Goal: Task Accomplishment & Management: Manage account settings

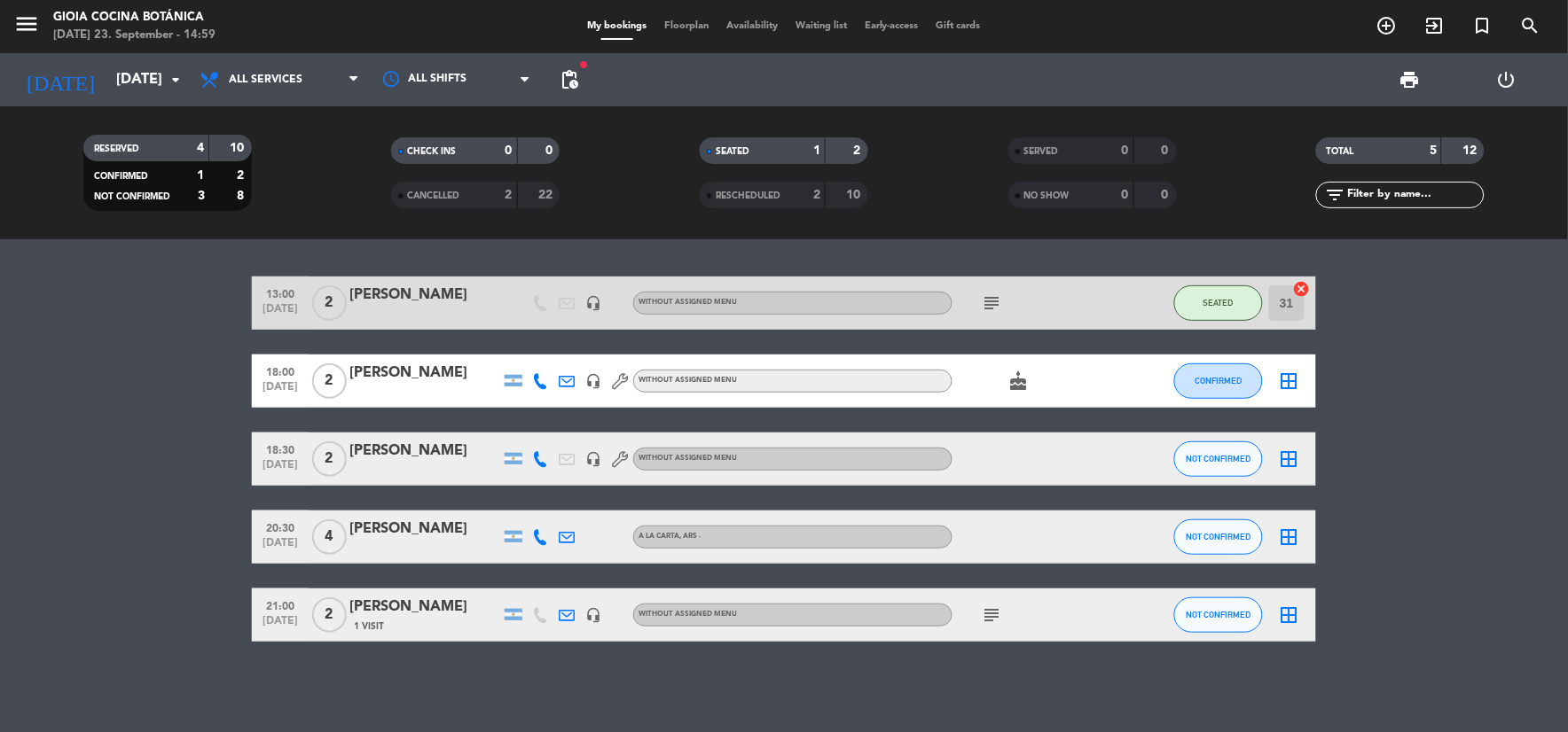
click at [988, 296] on icon "subject" at bounding box center [991, 303] width 21 height 21
click at [1215, 295] on button "SEATED" at bounding box center [1218, 303] width 89 height 36
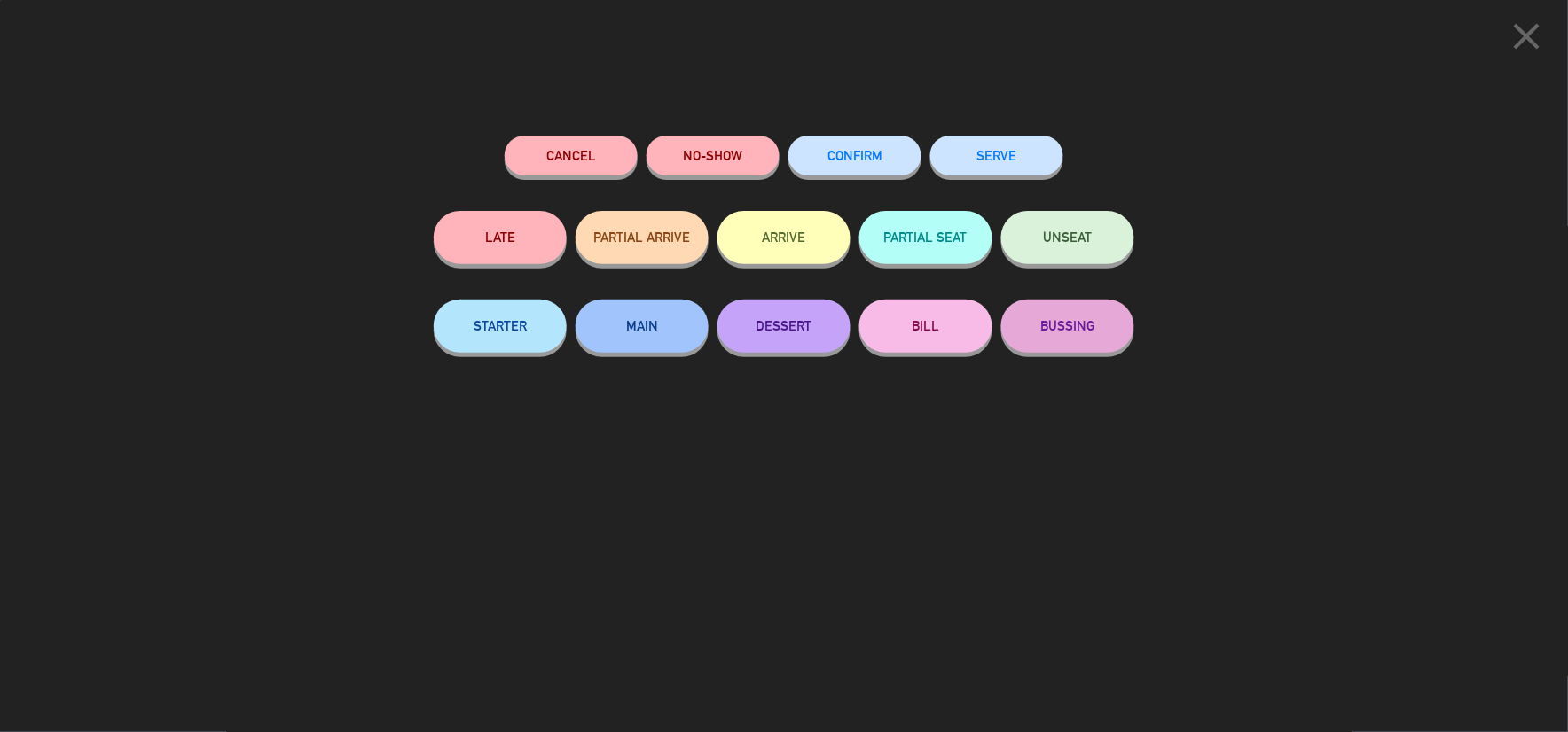
click at [985, 170] on button "SERVE" at bounding box center [997, 156] width 133 height 40
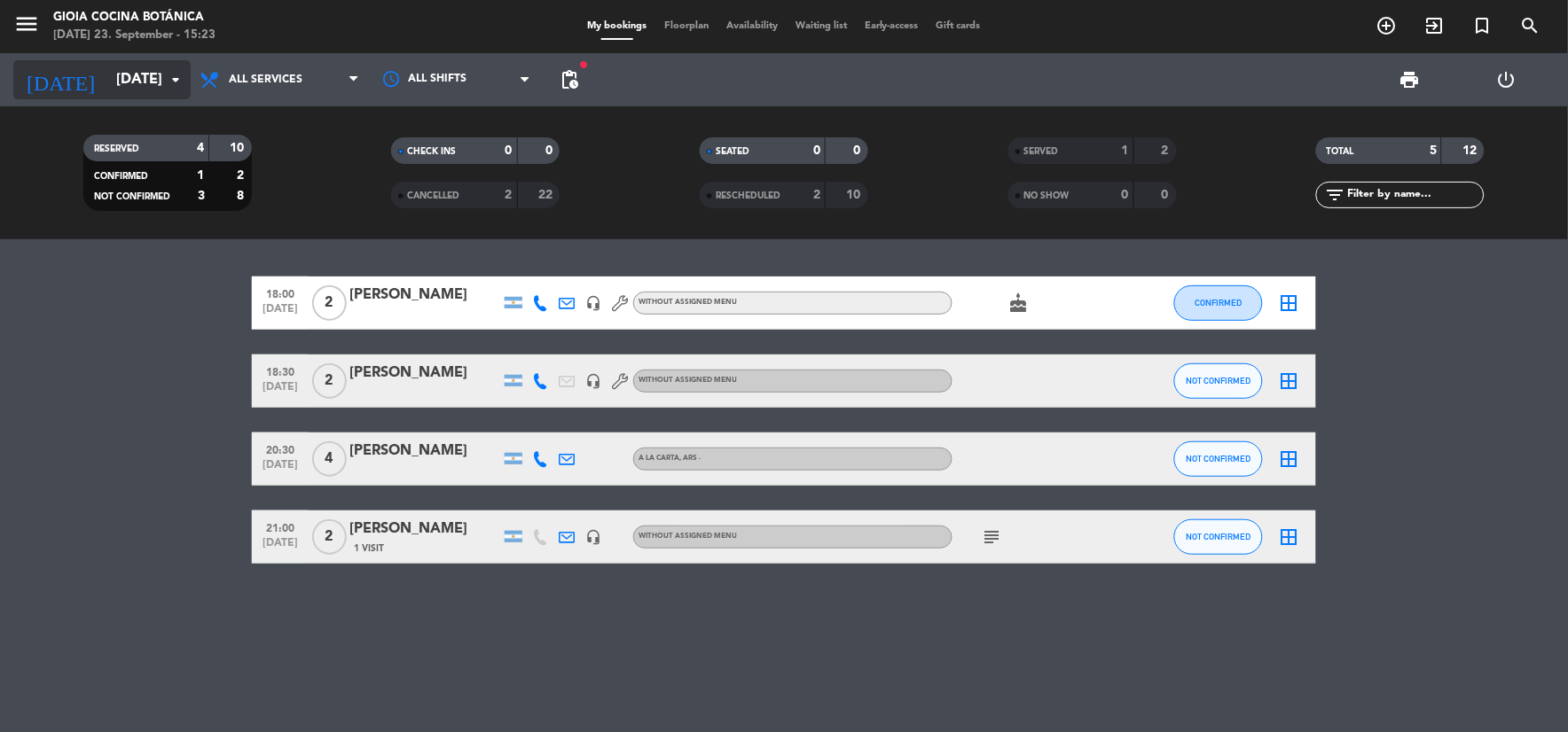
click at [171, 77] on icon "arrow_drop_down" at bounding box center [175, 79] width 21 height 21
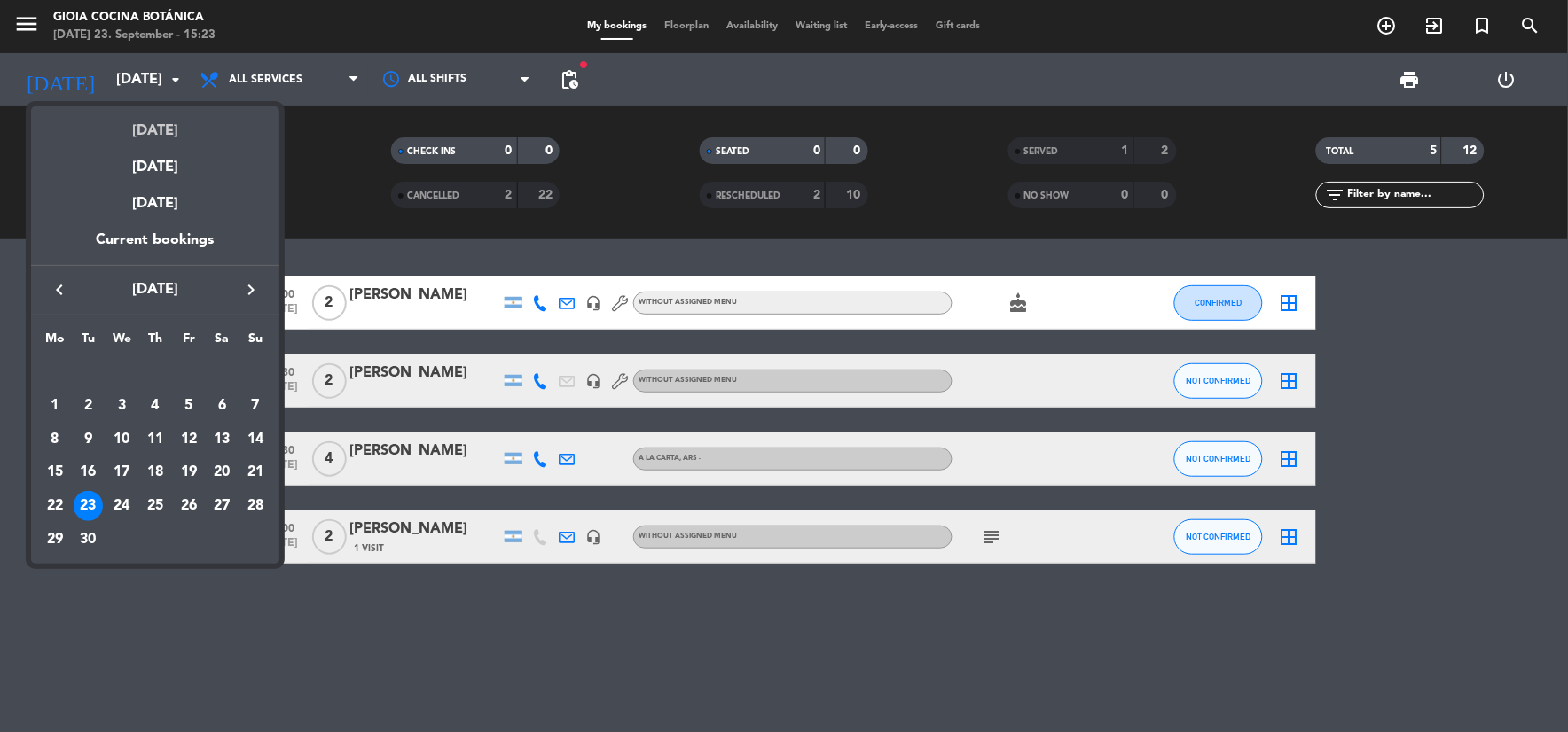
click at [163, 112] on div "[DATE]" at bounding box center [155, 125] width 248 height 37
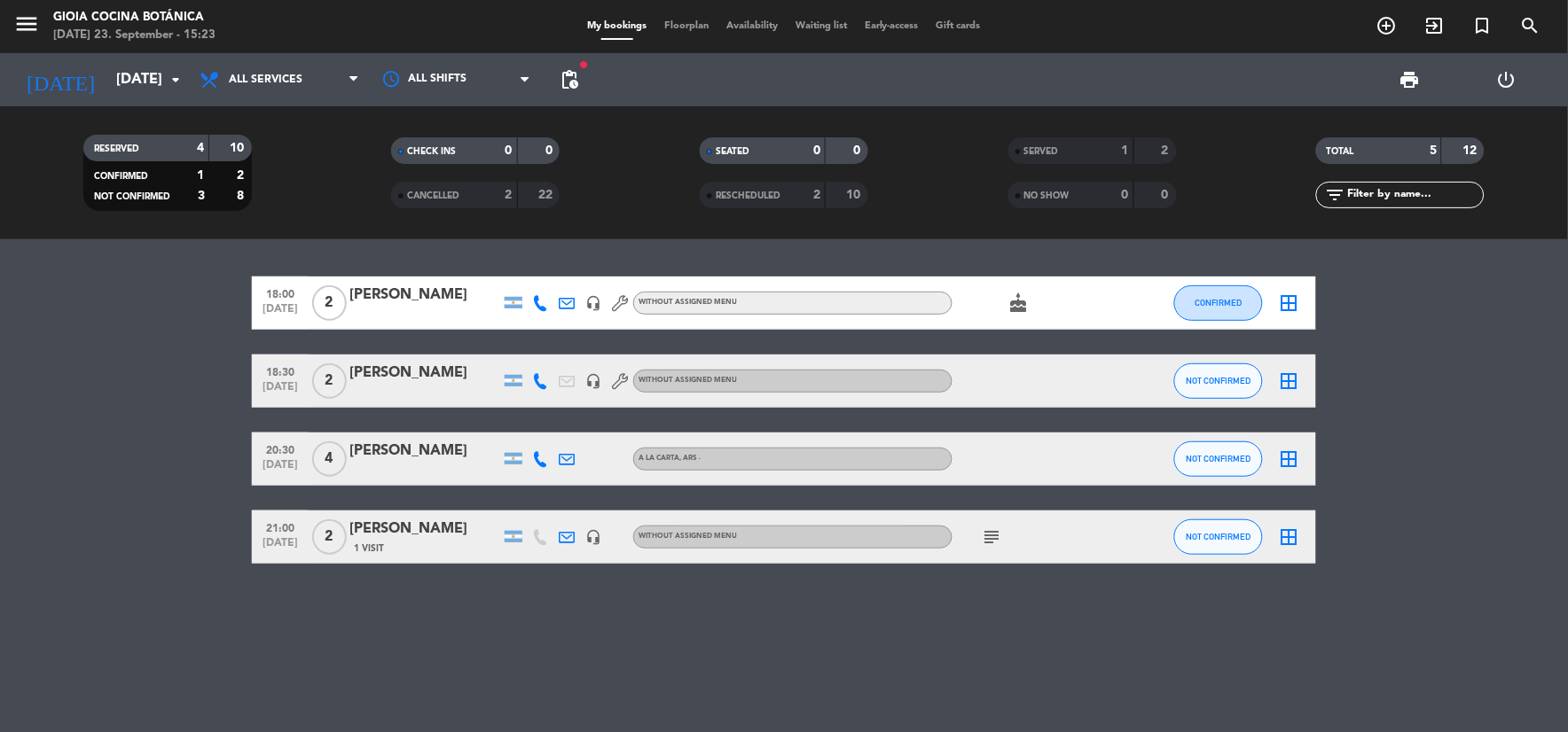
click at [270, 53] on div "All services Breakfast Brunch Lunch Dinner All services All services Breakfast …" at bounding box center [279, 79] width 177 height 53
click at [263, 80] on span "All services" at bounding box center [266, 80] width 74 height 13
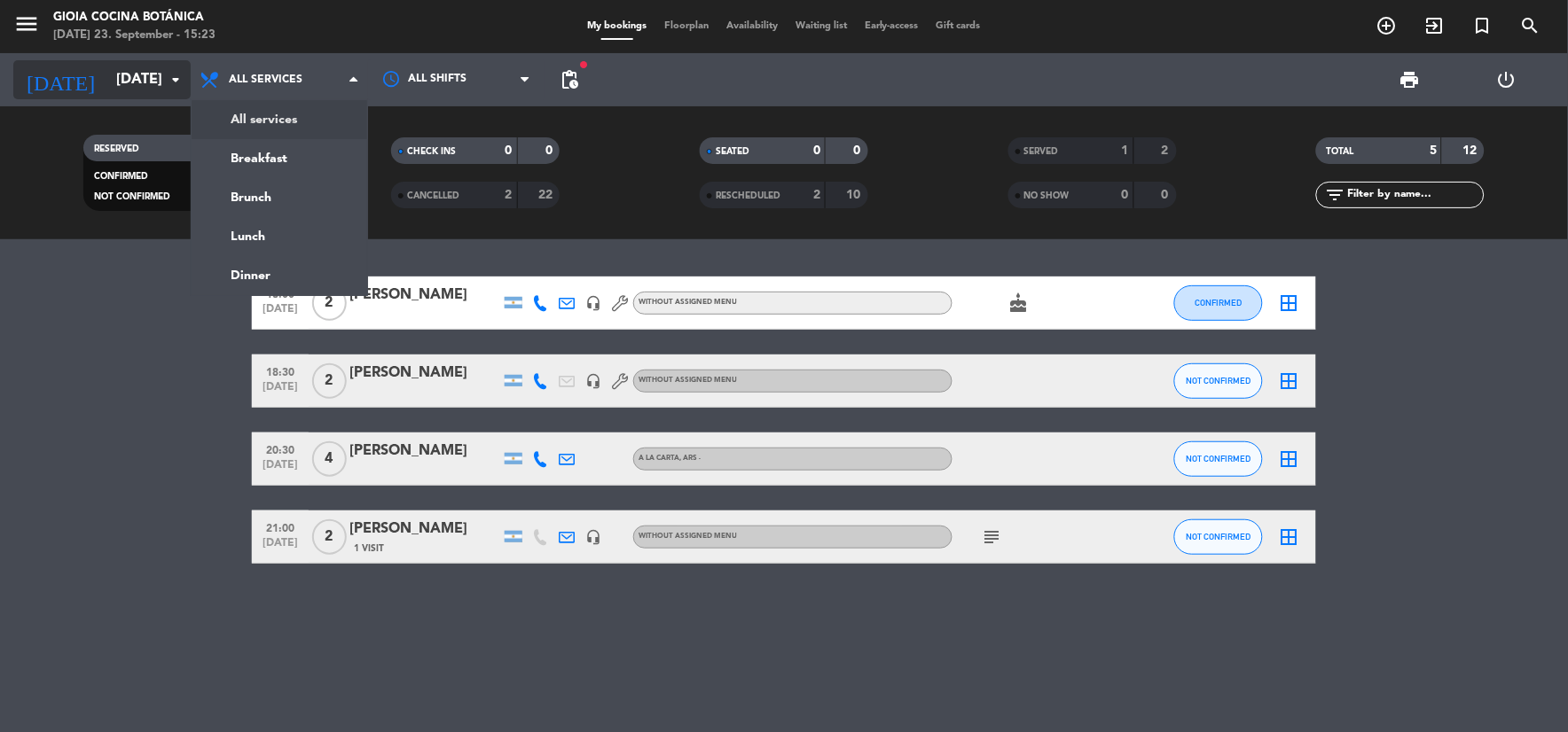
click at [129, 89] on input "[DATE]" at bounding box center [202, 80] width 188 height 35
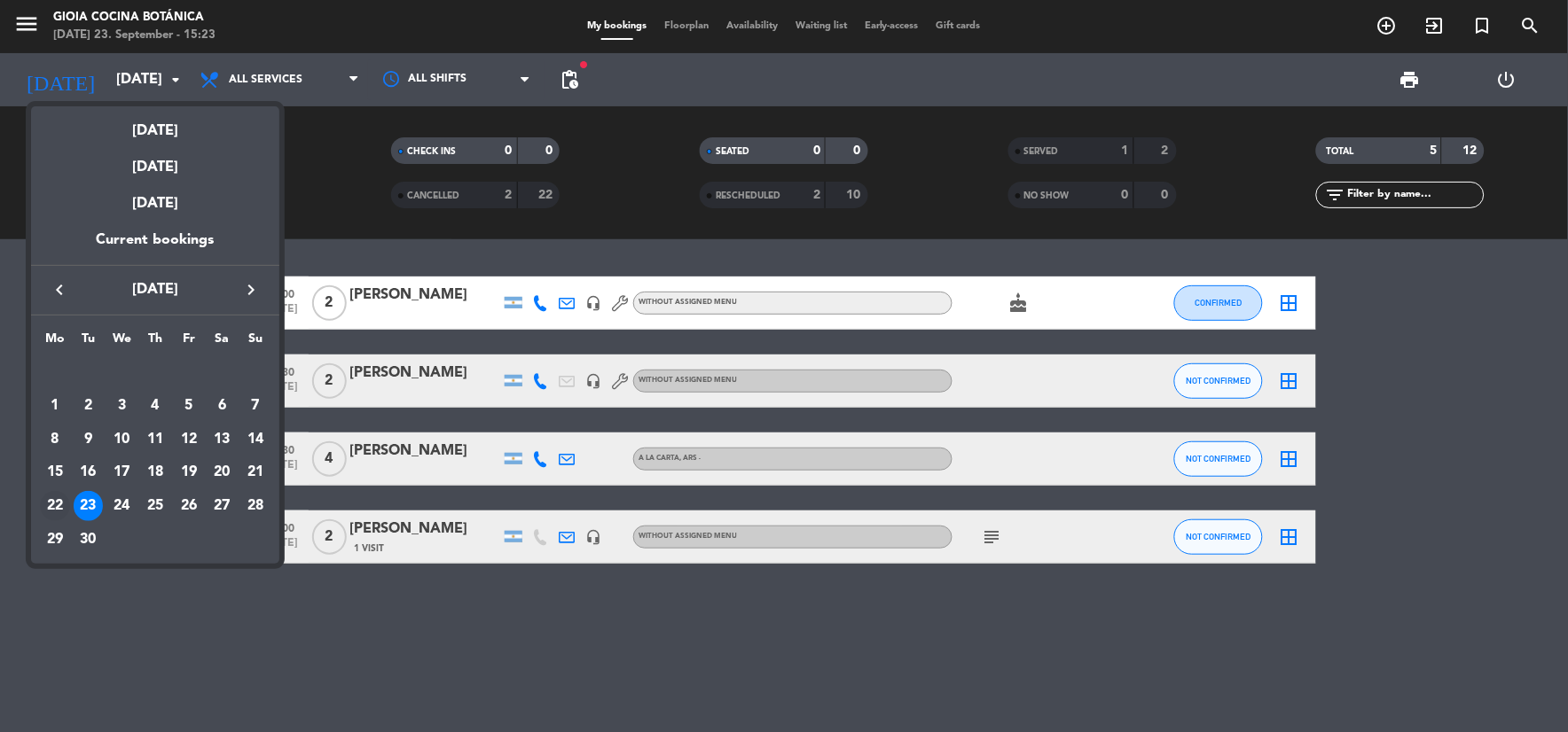
click at [48, 512] on div "22" at bounding box center [55, 506] width 30 height 30
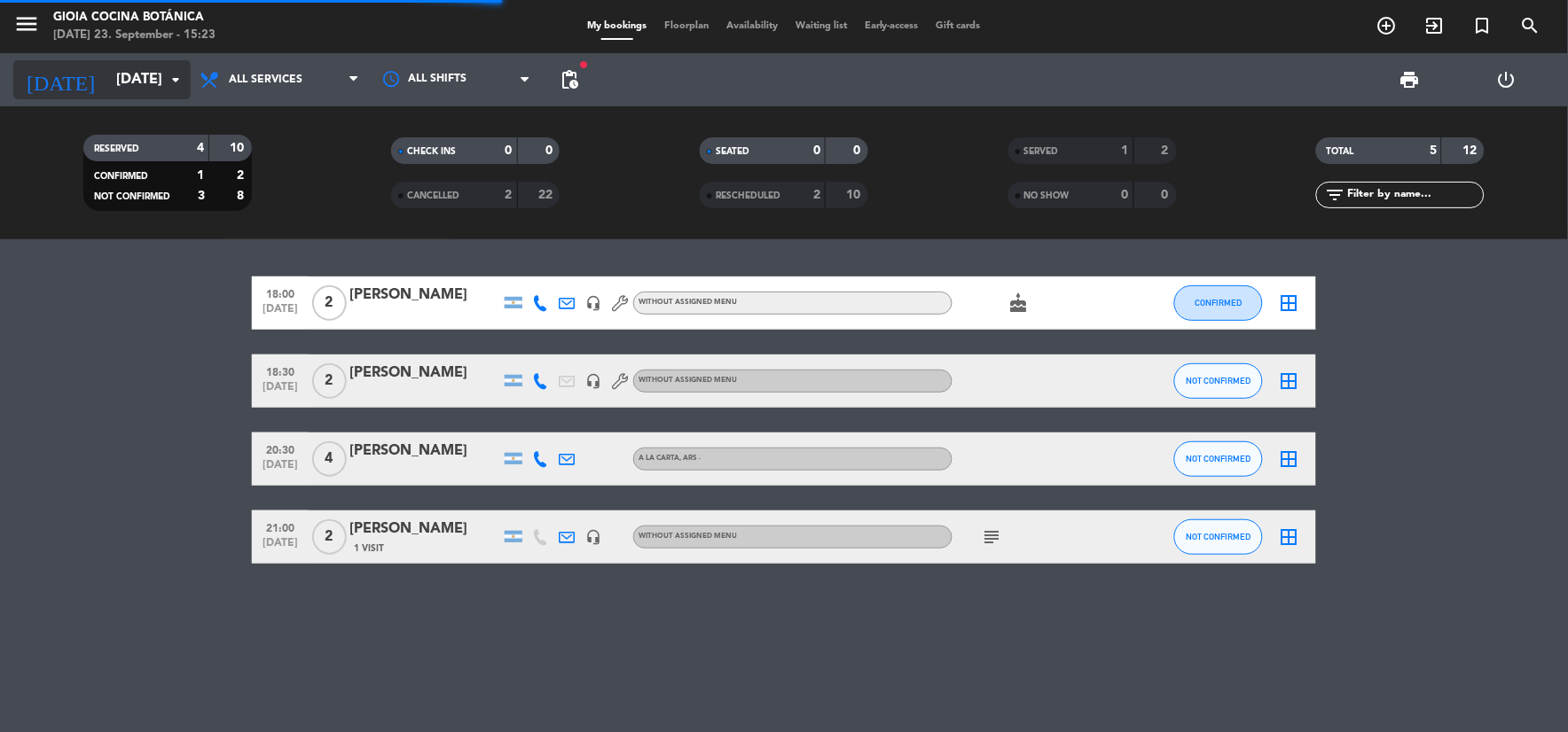
click at [113, 72] on input "[DATE]" at bounding box center [202, 80] width 188 height 35
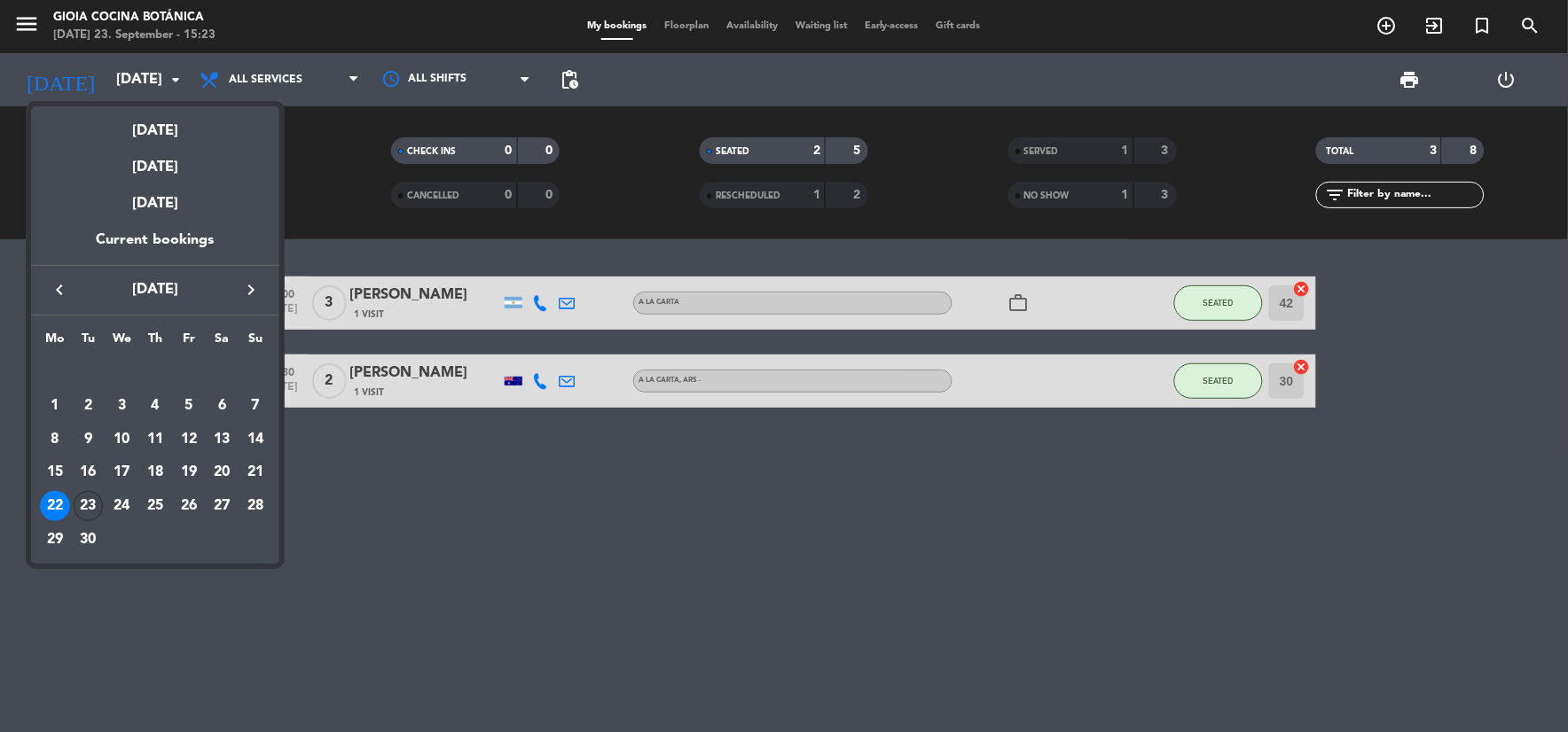
click at [98, 501] on div "23" at bounding box center [89, 506] width 30 height 30
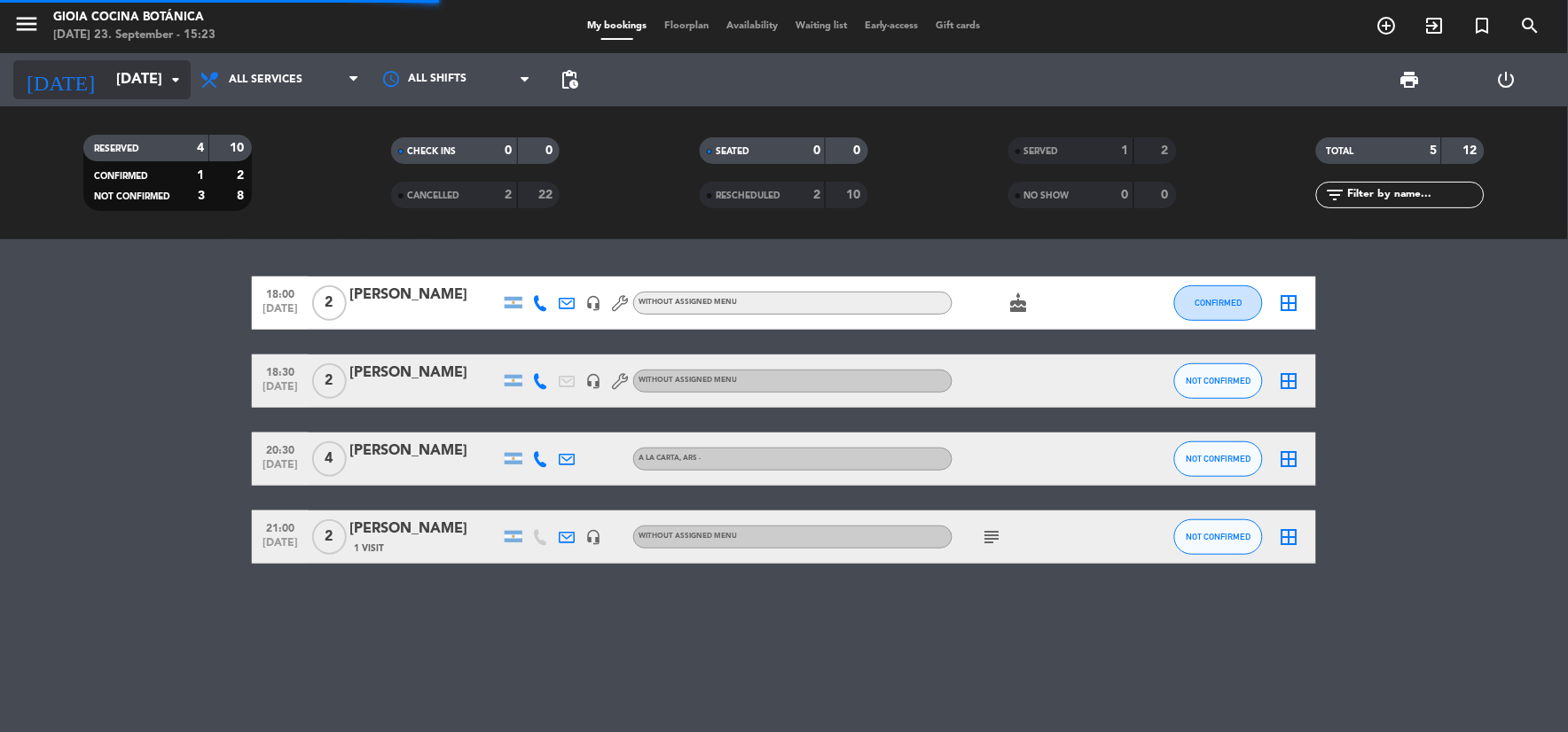
click at [160, 89] on input "[DATE]" at bounding box center [202, 80] width 188 height 35
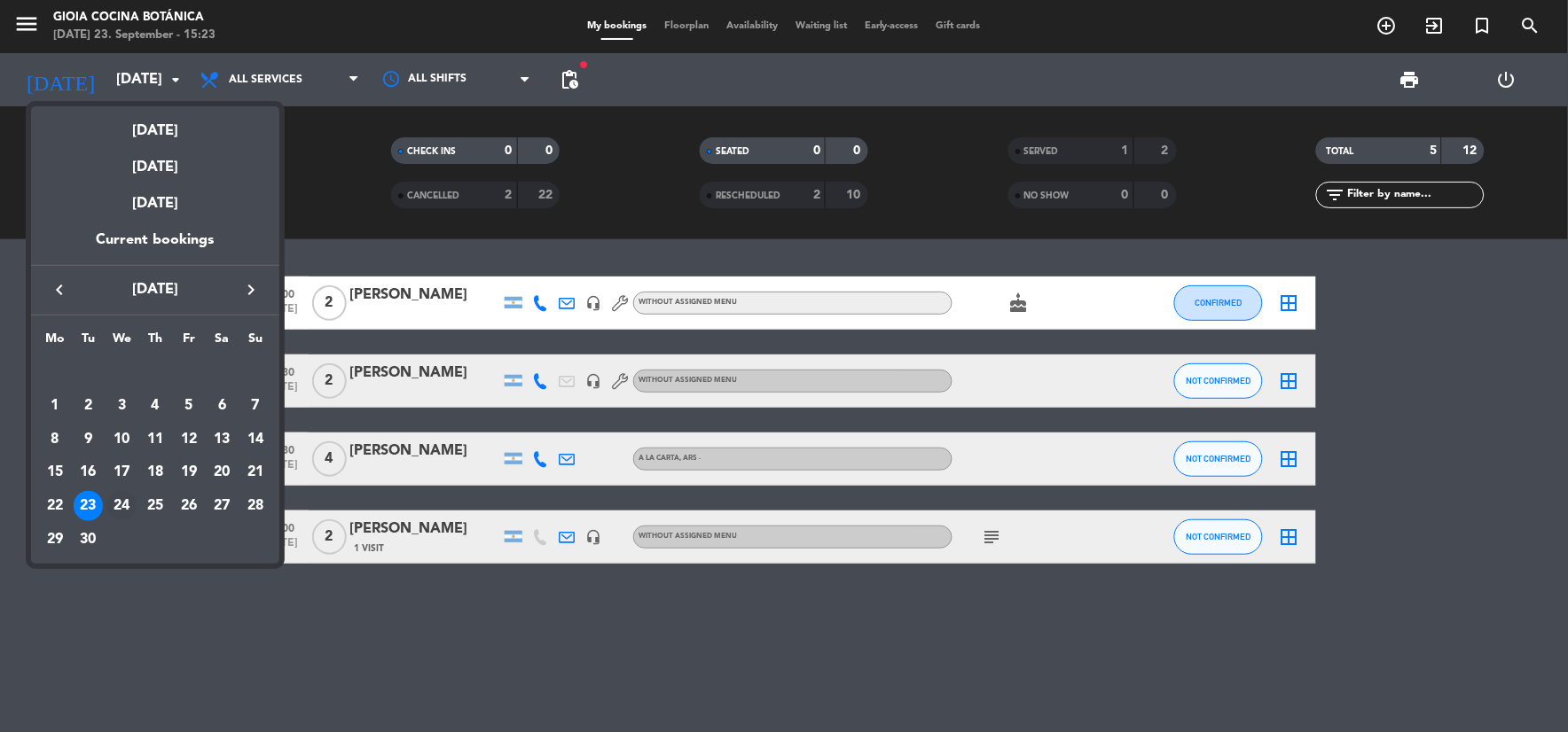
click at [121, 512] on div "24" at bounding box center [121, 506] width 30 height 30
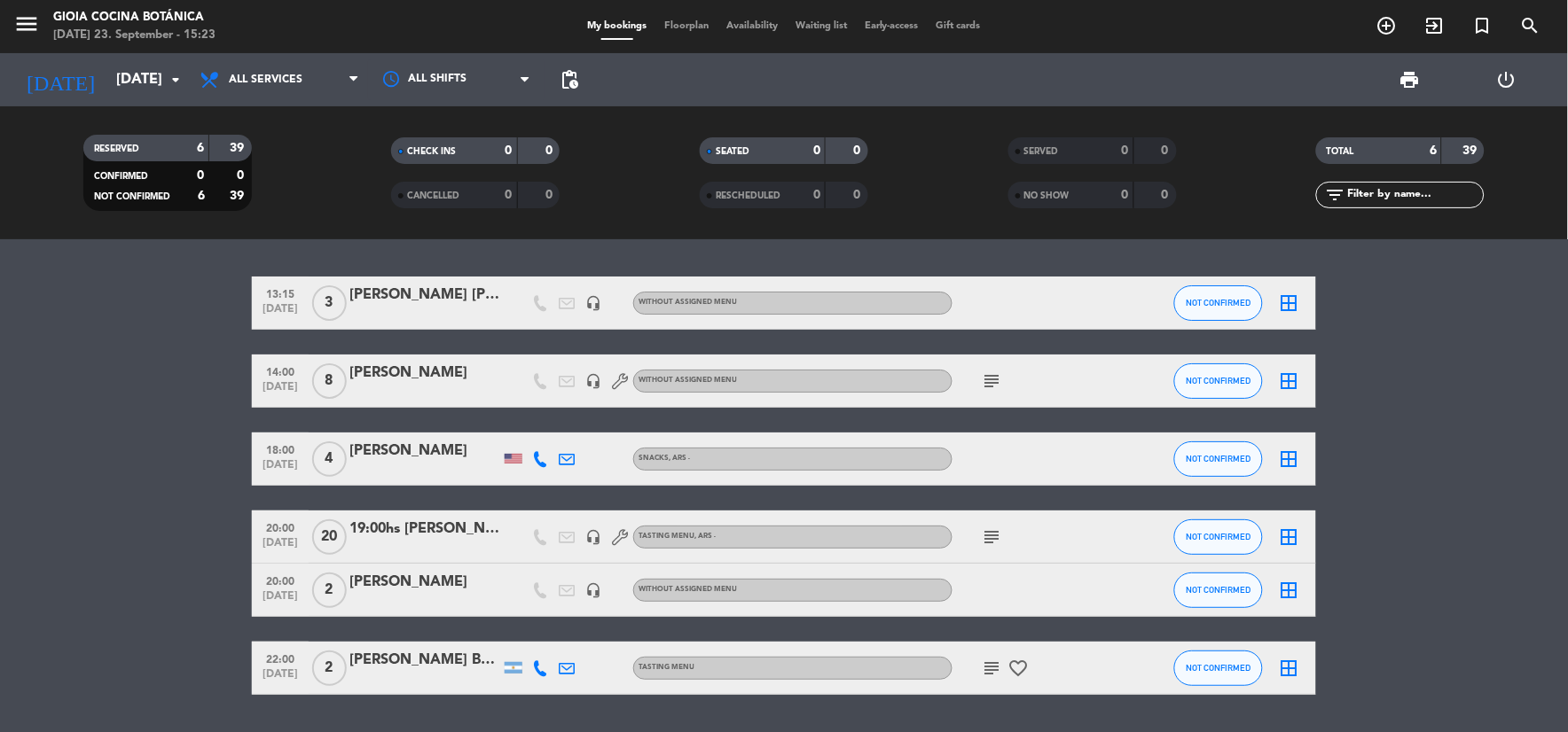
click at [388, 399] on div at bounding box center [424, 393] width 151 height 15
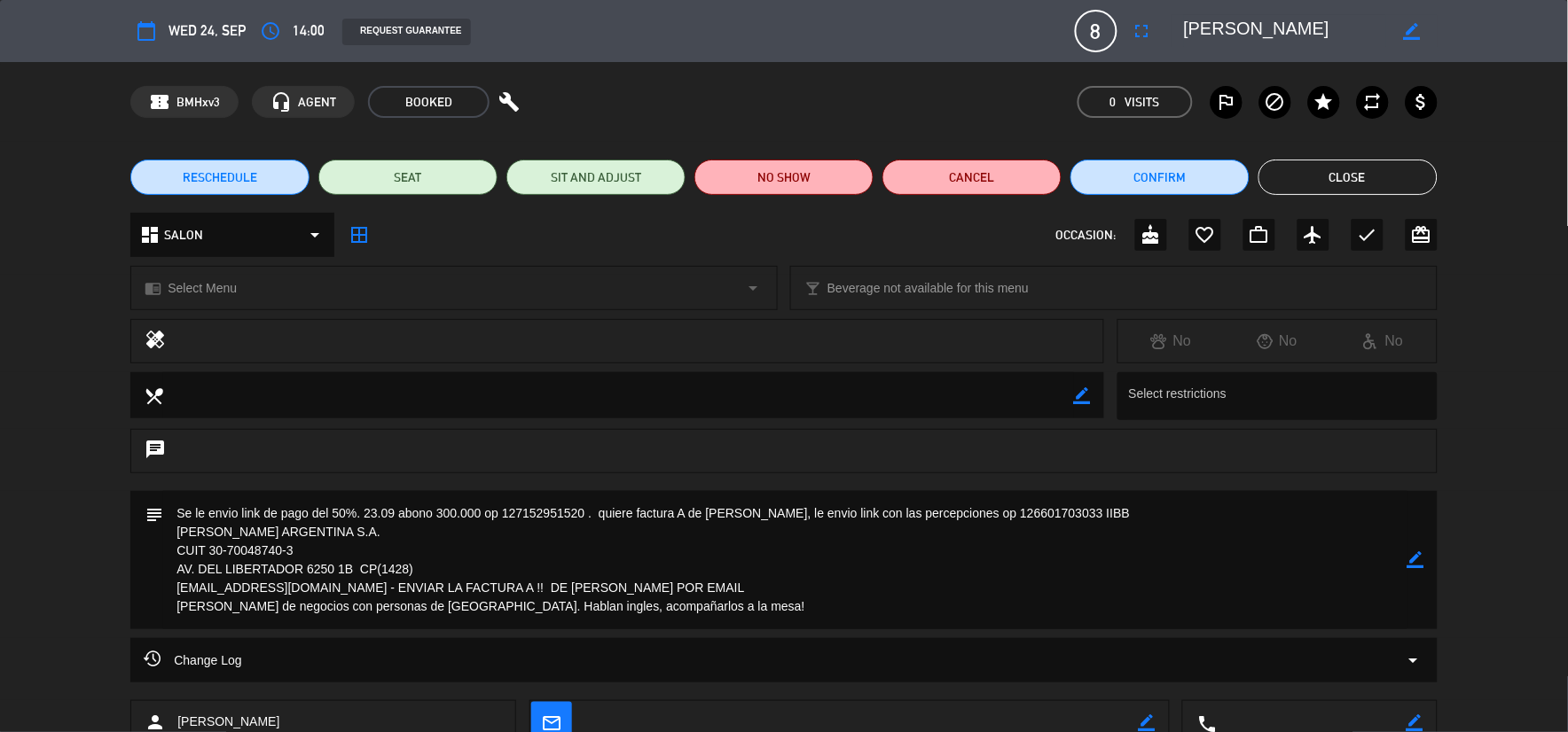
drag, startPoint x: 171, startPoint y: 528, endPoint x: 446, endPoint y: 571, distance: 278.3
click at [446, 571] on textarea at bounding box center [785, 560] width 1243 height 139
drag, startPoint x: 500, startPoint y: 511, endPoint x: 582, endPoint y: 517, distance: 82.2
click at [582, 517] on textarea at bounding box center [785, 560] width 1243 height 139
drag, startPoint x: 959, startPoint y: 511, endPoint x: 1009, endPoint y: 509, distance: 50.0
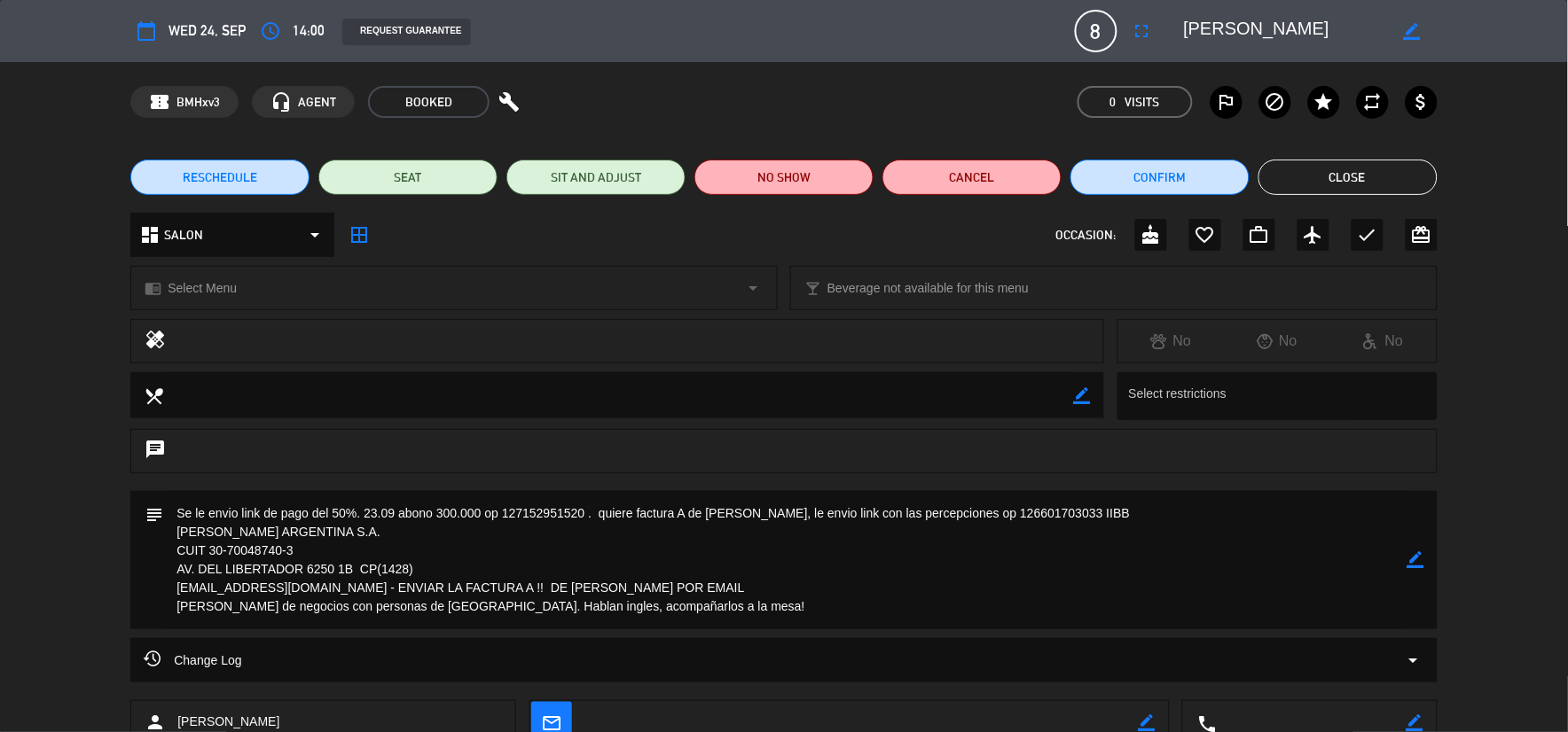
click at [1009, 509] on textarea at bounding box center [785, 560] width 1243 height 139
drag, startPoint x: 1009, startPoint y: 509, endPoint x: 991, endPoint y: 516, distance: 19.3
click at [991, 516] on textarea at bounding box center [785, 560] width 1243 height 139
drag, startPoint x: 936, startPoint y: 518, endPoint x: 1040, endPoint y: 518, distance: 104.0
click at [1040, 518] on textarea at bounding box center [785, 560] width 1243 height 139
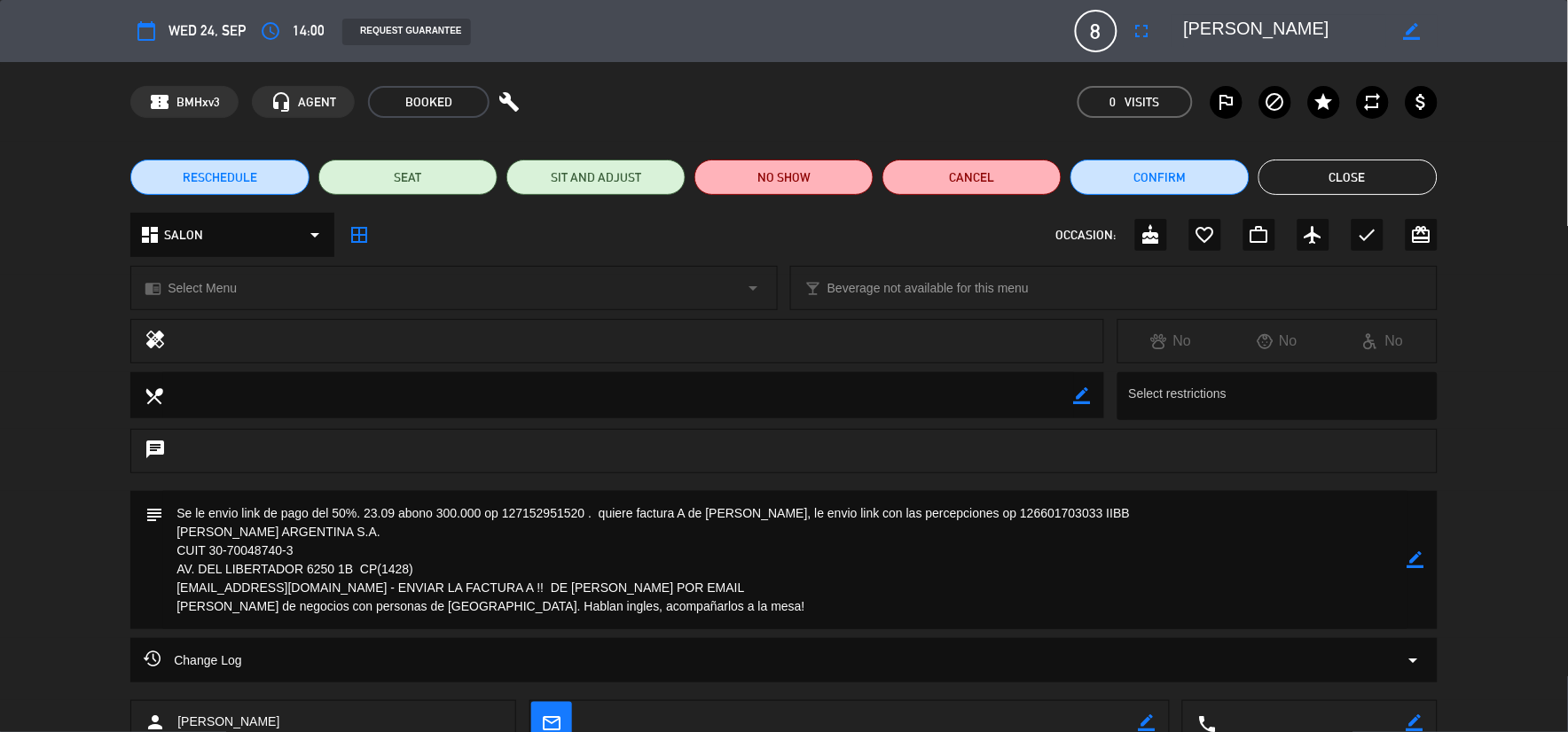
click at [1376, 167] on button "Close" at bounding box center [1347, 177] width 179 height 36
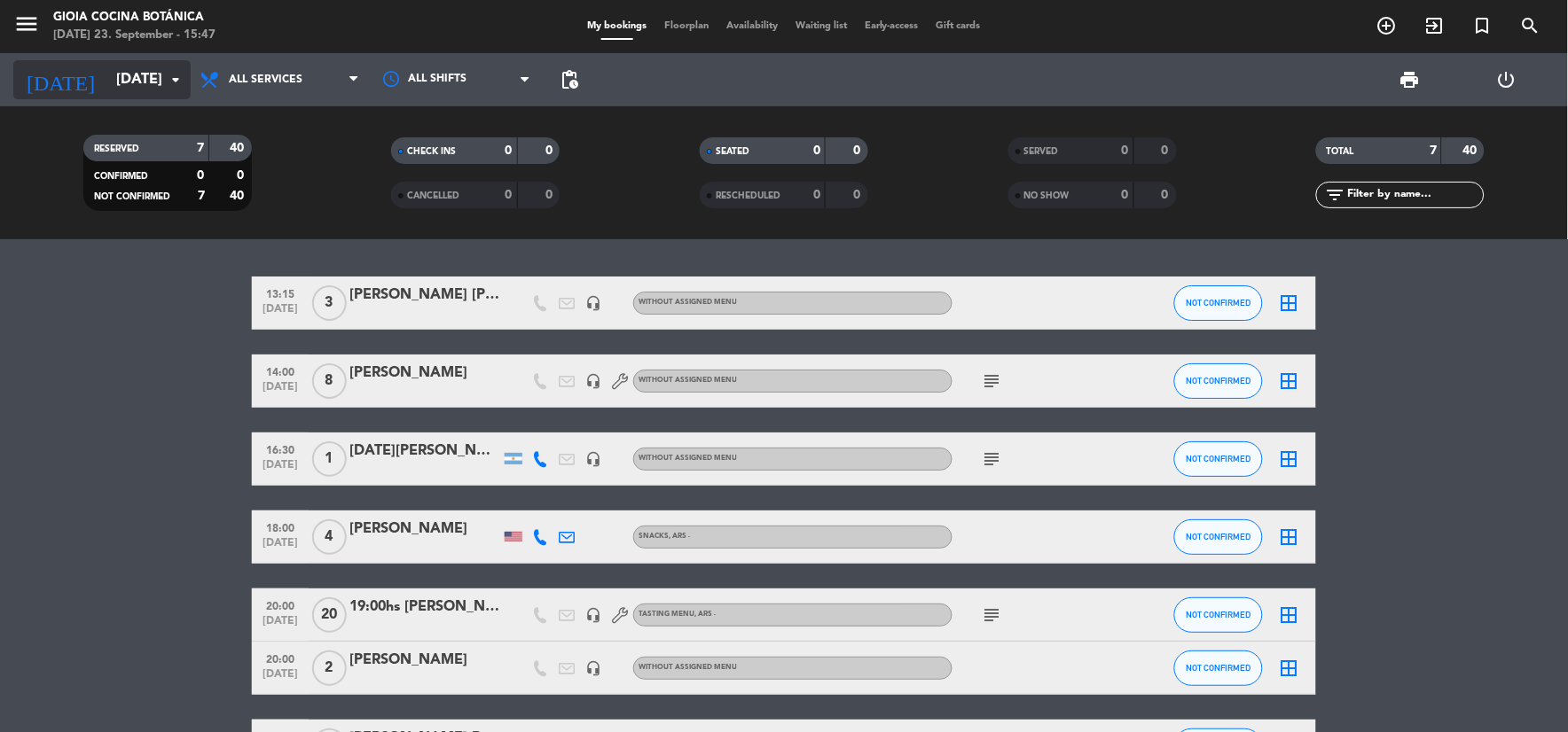
click at [143, 85] on input "[DATE]" at bounding box center [202, 80] width 188 height 35
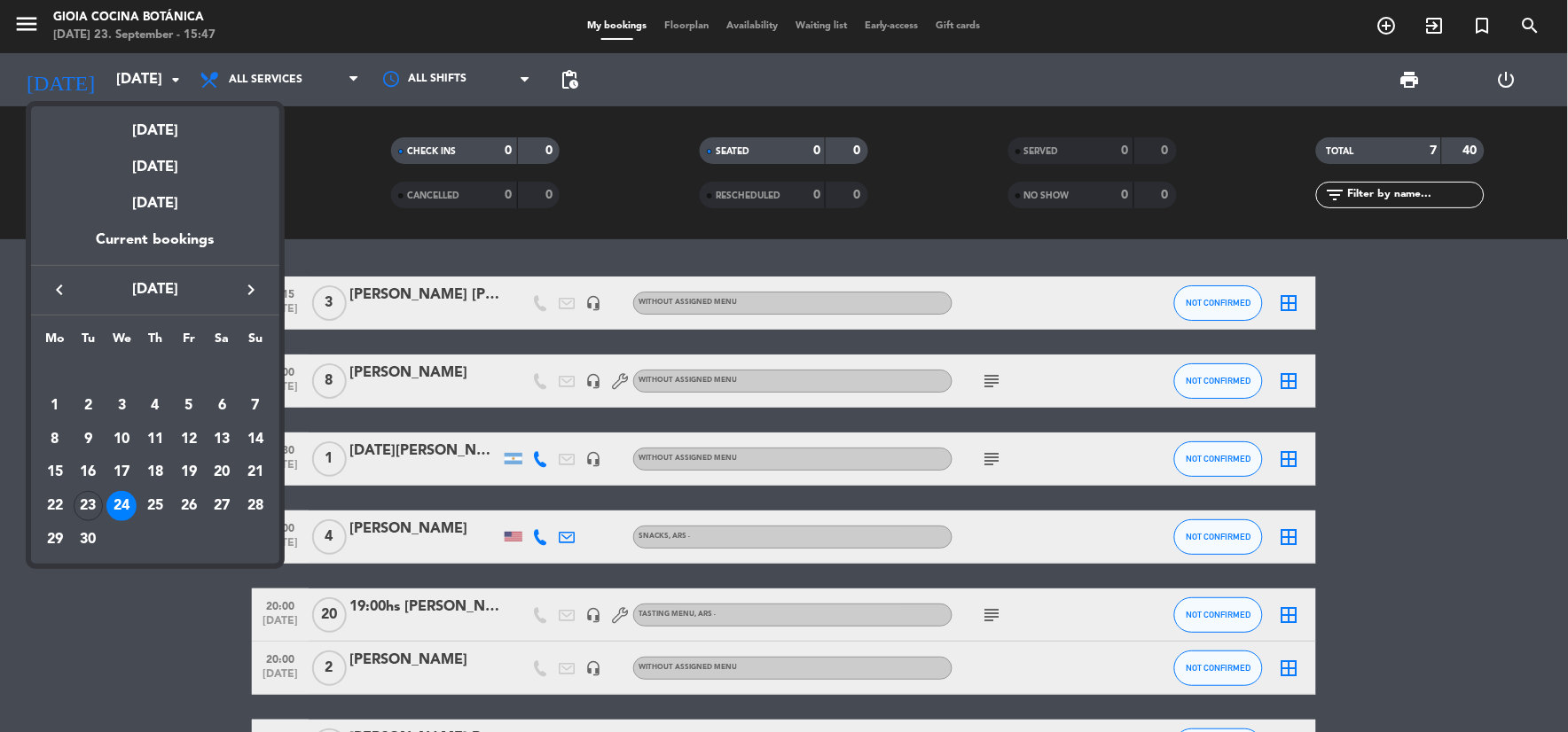
click at [183, 692] on div at bounding box center [784, 366] width 1568 height 732
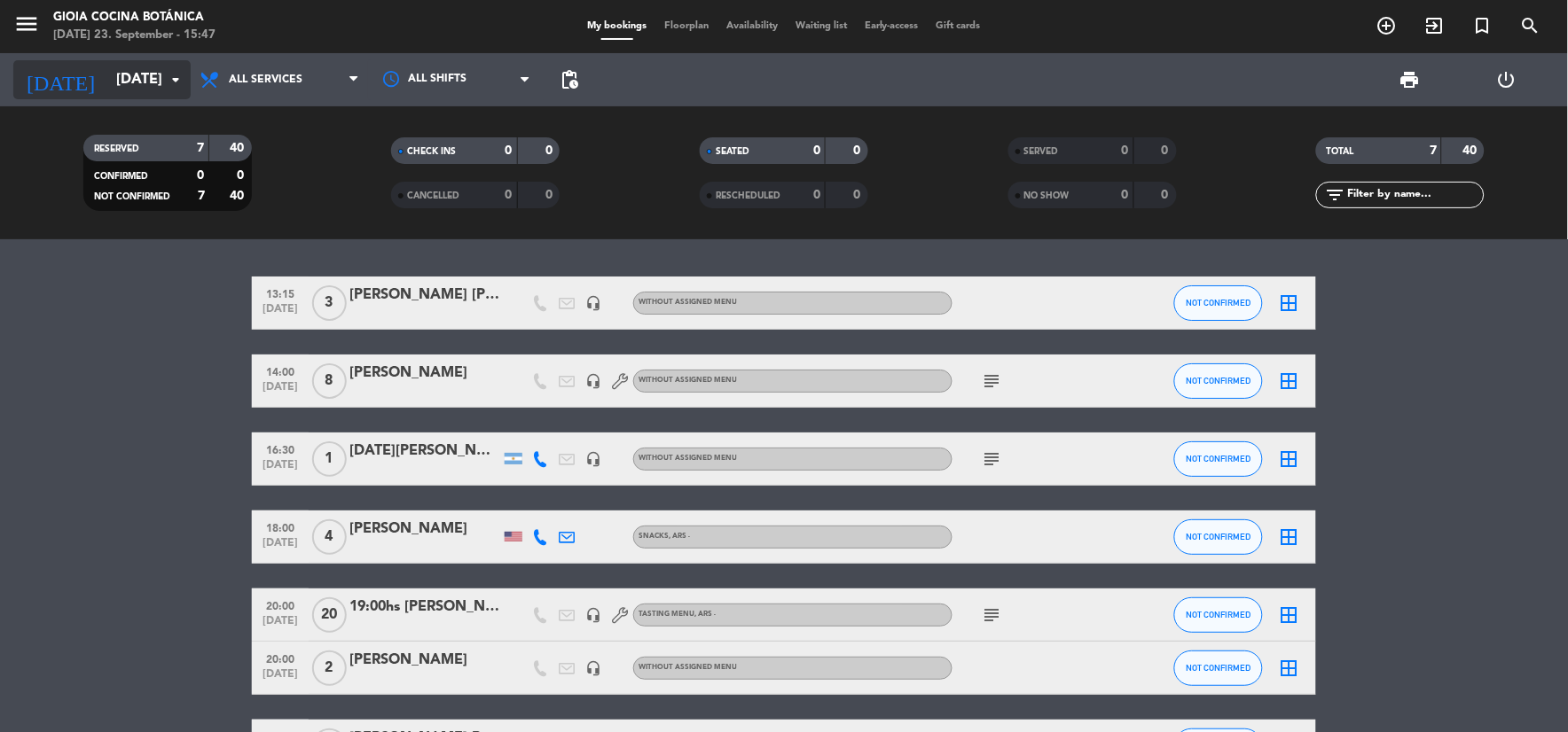
click at [108, 78] on input "[DATE]" at bounding box center [202, 80] width 188 height 35
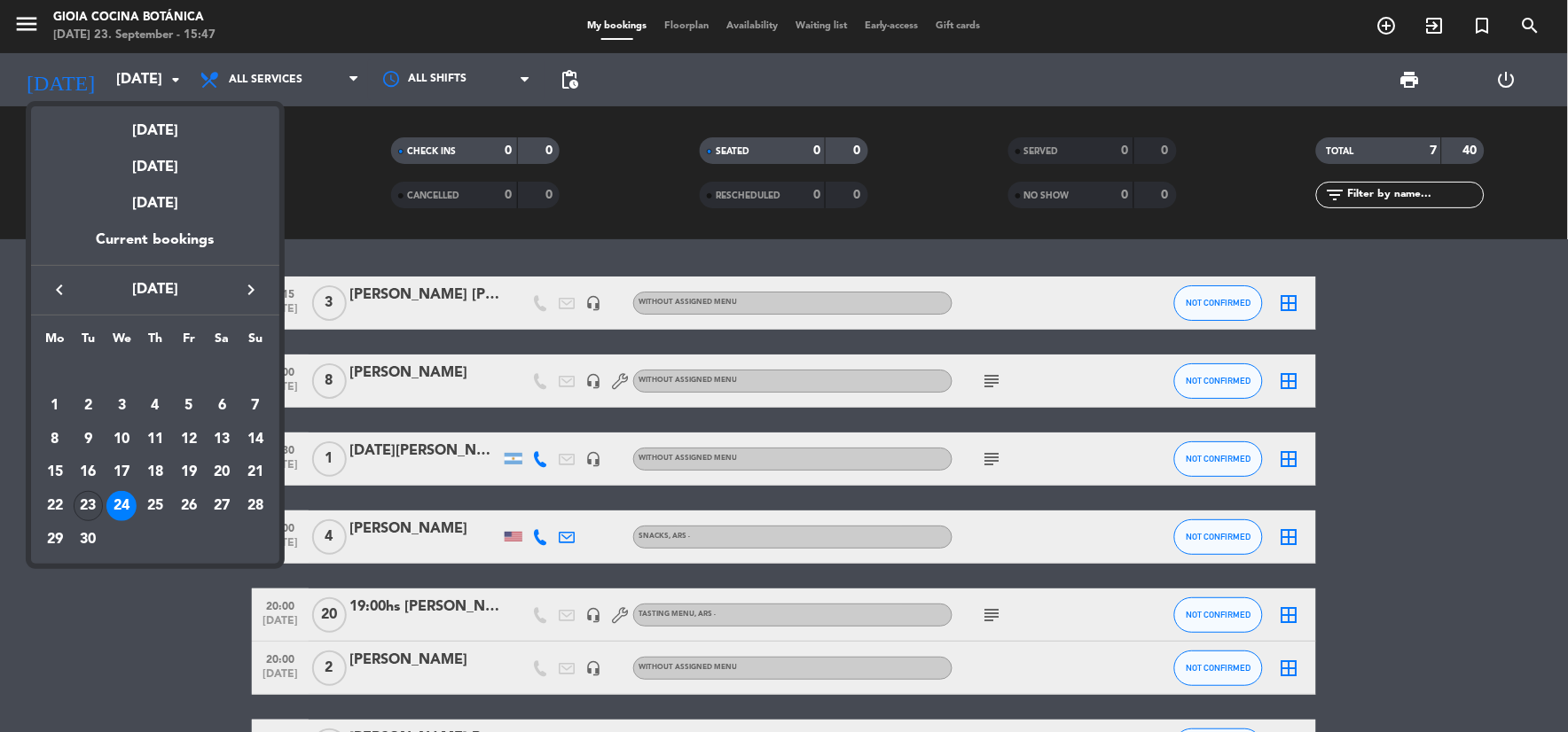
click at [85, 504] on div "23" at bounding box center [89, 506] width 30 height 30
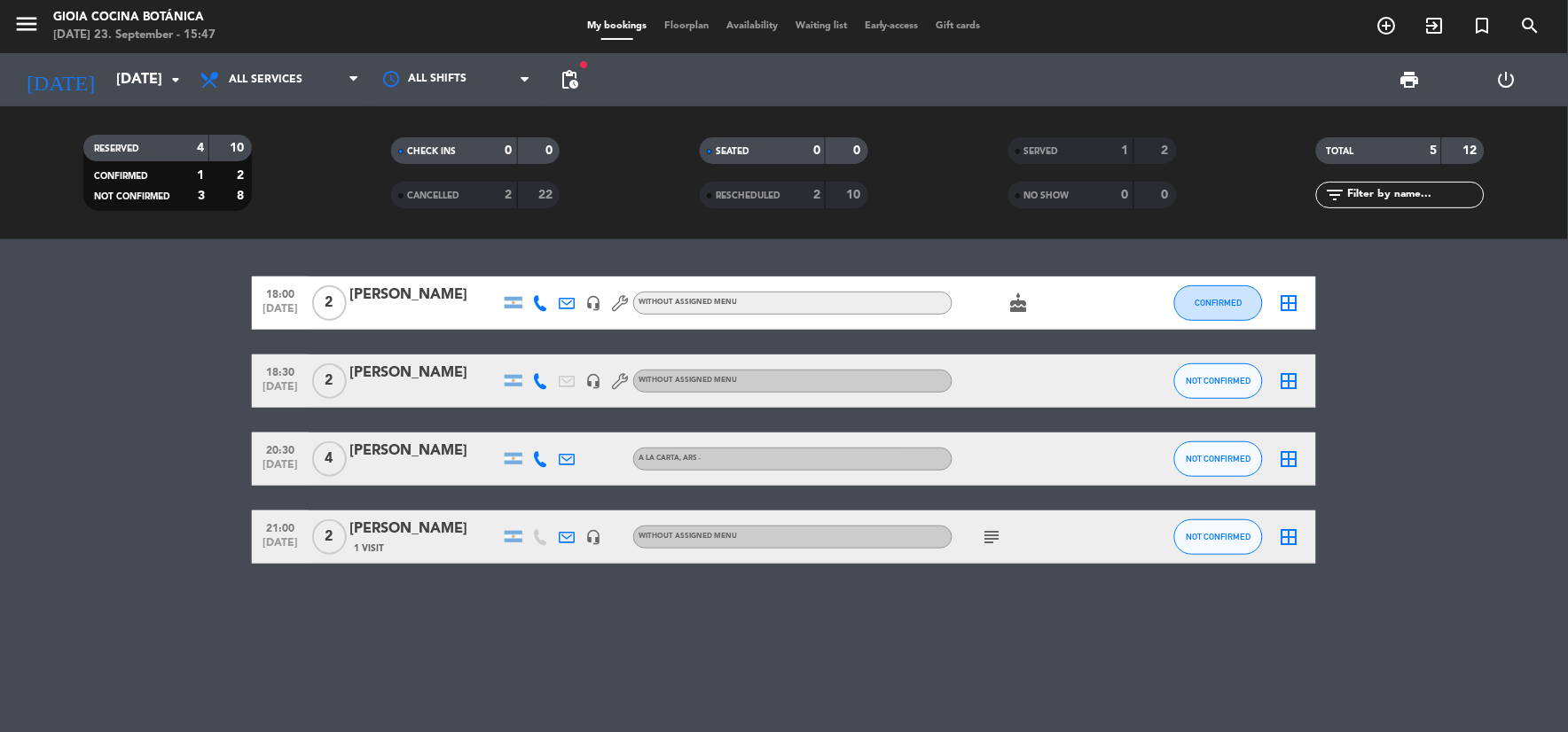
click at [1027, 303] on icon "cake" at bounding box center [1019, 303] width 21 height 21
click at [993, 544] on icon "subject" at bounding box center [991, 537] width 21 height 21
click at [1040, 651] on div "18:00 [DATE] 2 Valentina Catanea headset_mic Without assigned menu cake CONFIRM…" at bounding box center [784, 486] width 1568 height 493
click at [962, 528] on div "subject" at bounding box center [1031, 537] width 160 height 52
click at [994, 529] on icon "subject" at bounding box center [991, 537] width 21 height 21
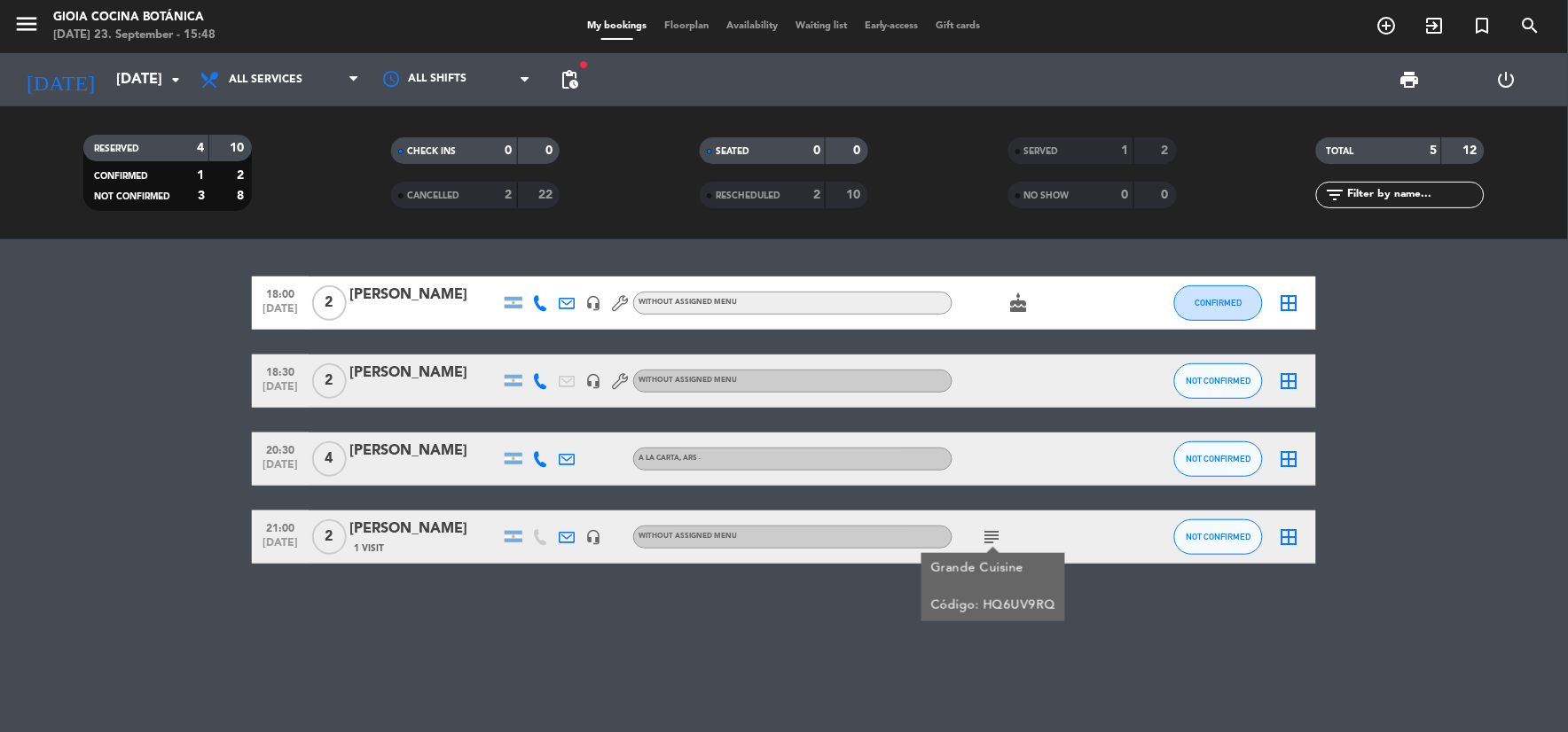
click at [1016, 302] on icon "cake" at bounding box center [1019, 303] width 21 height 21
click at [979, 543] on span "subject" at bounding box center [991, 537] width 26 height 21
click at [988, 535] on icon "subject" at bounding box center [991, 537] width 21 height 21
click at [562, 65] on span "pending_actions" at bounding box center [569, 79] width 36 height 36
click at [563, 65] on span "pending_actions" at bounding box center [569, 79] width 36 height 36
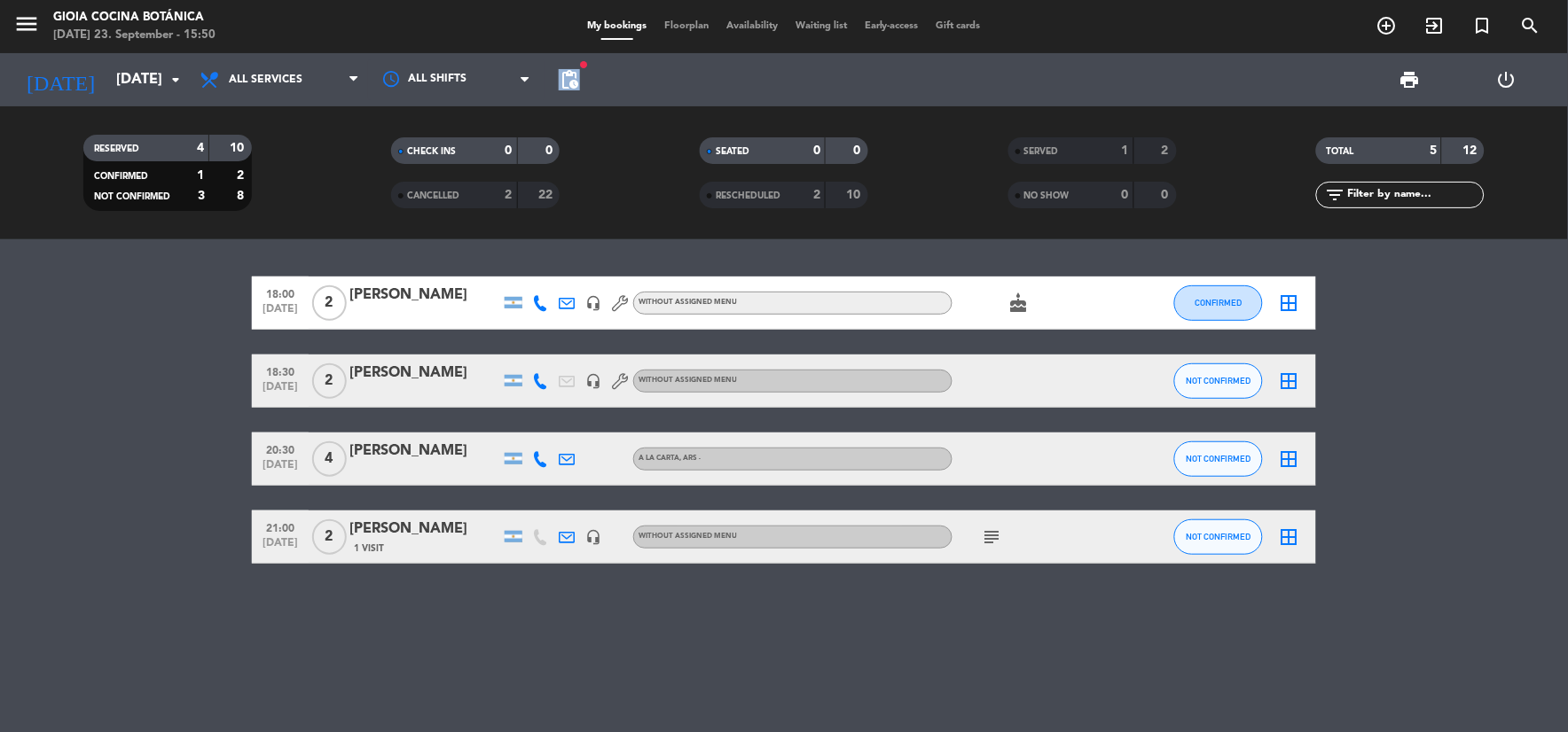
drag, startPoint x: 563, startPoint y: 65, endPoint x: 568, endPoint y: 77, distance: 13.0
click at [568, 77] on span "pending_actions" at bounding box center [569, 79] width 21 height 21
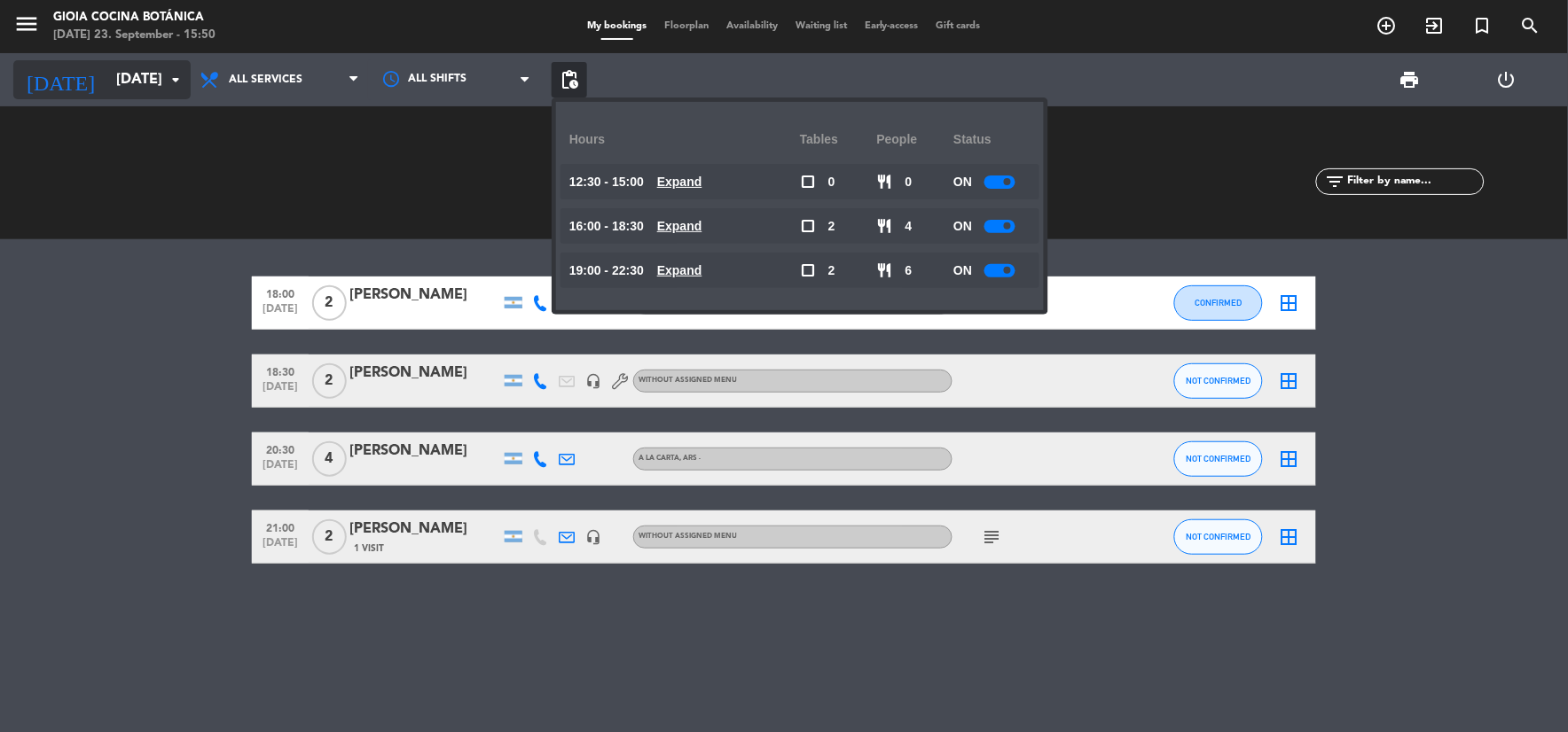
click at [142, 75] on input "[DATE]" at bounding box center [202, 80] width 188 height 35
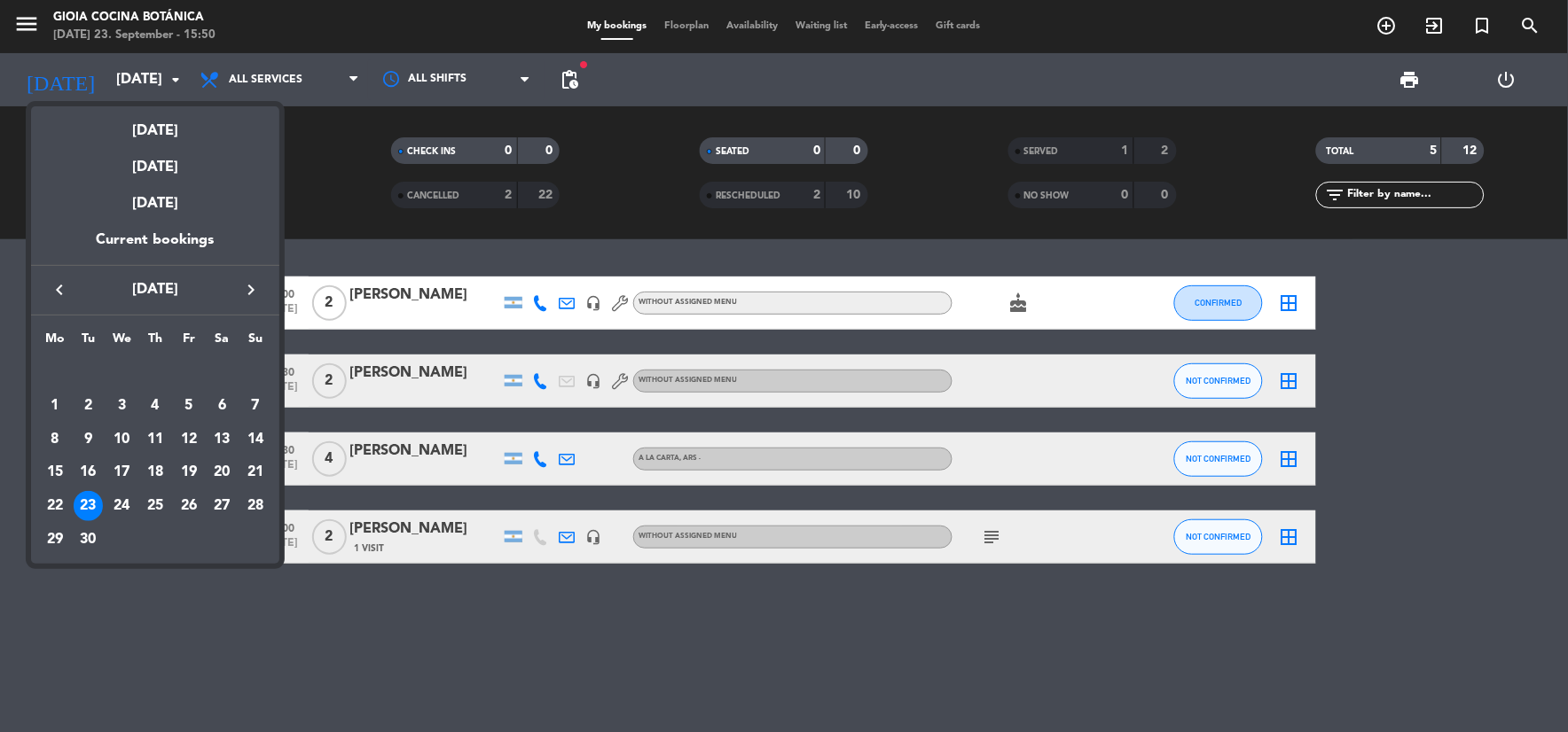
click at [103, 508] on td "23" at bounding box center [89, 506] width 34 height 34
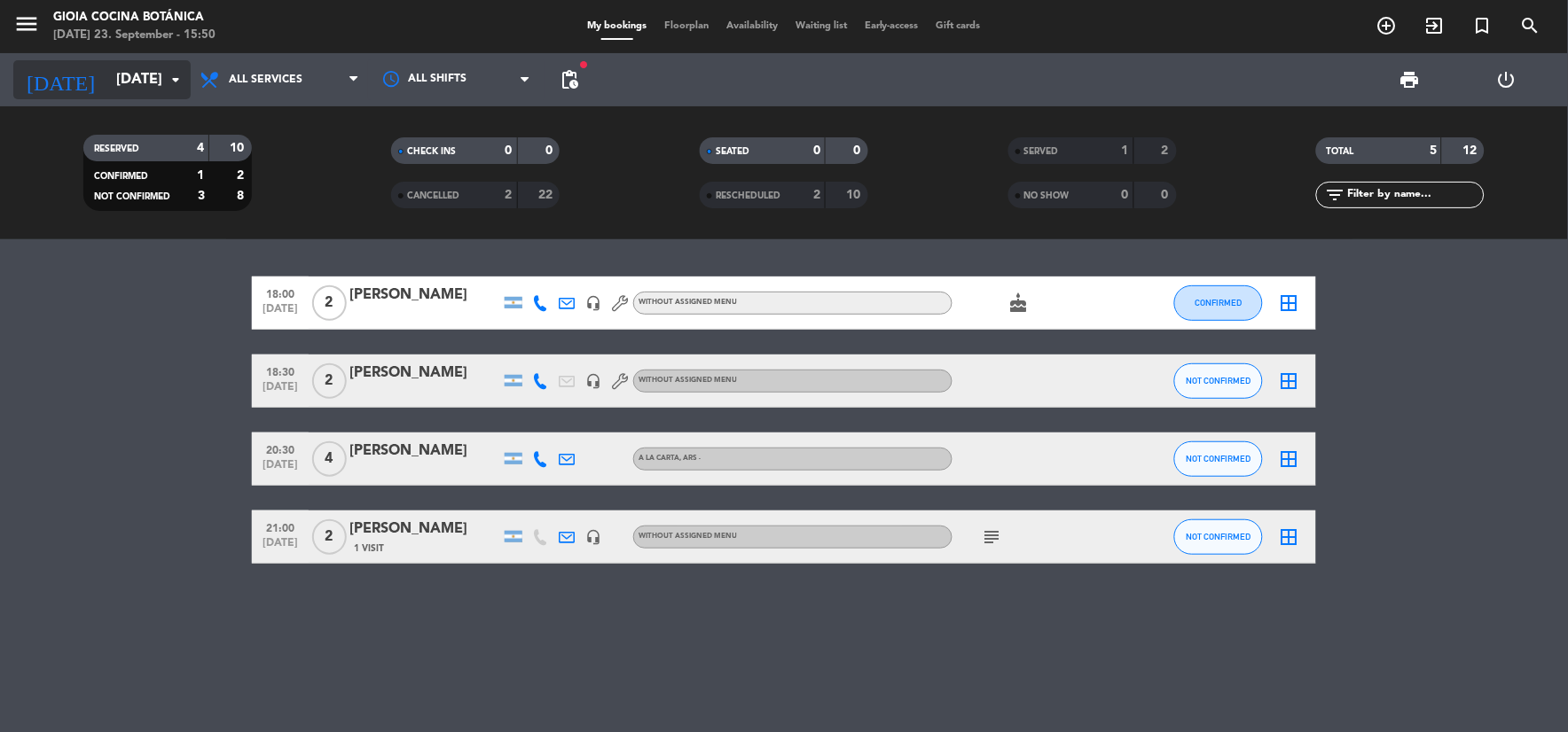
click at [137, 80] on input "[DATE]" at bounding box center [202, 80] width 188 height 35
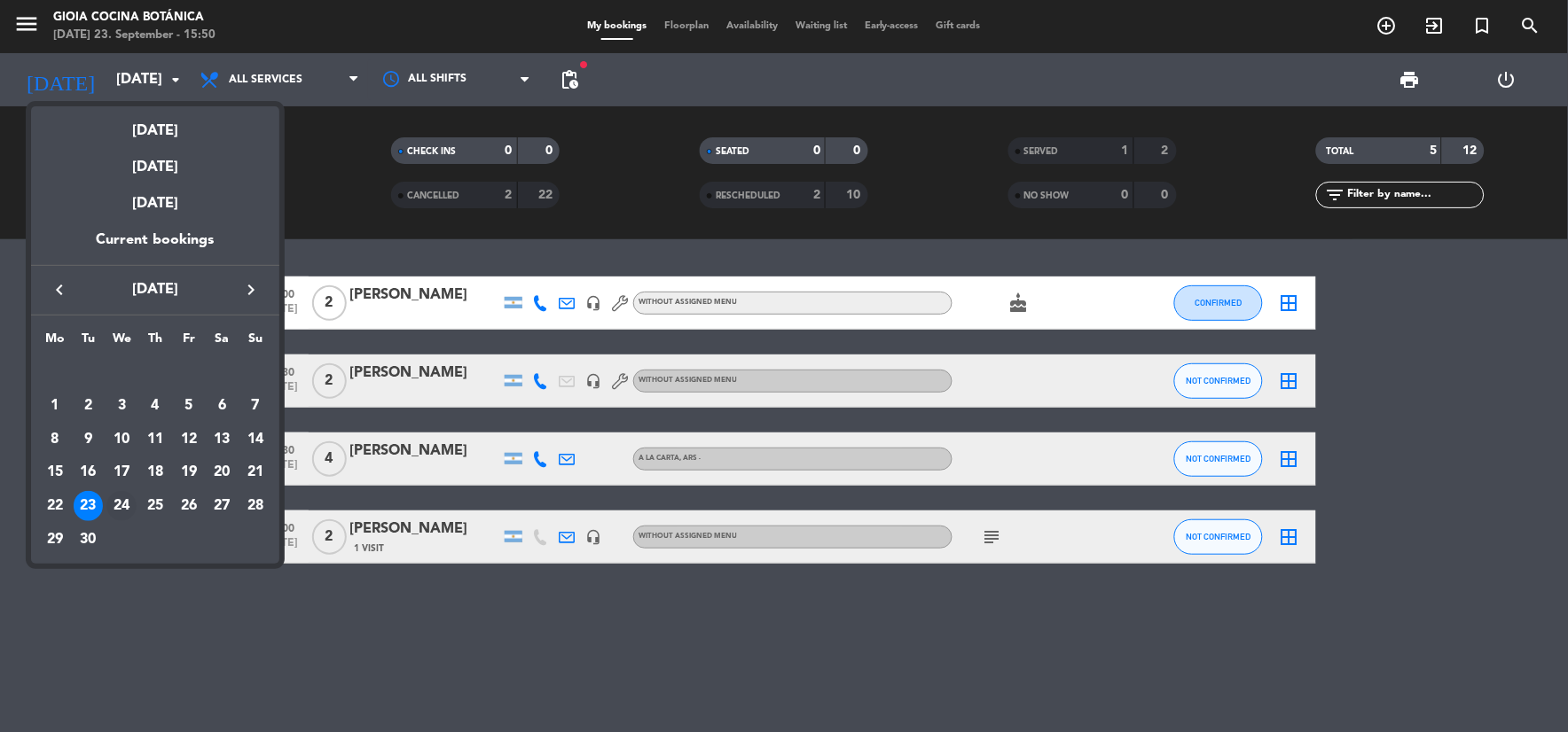
click at [111, 509] on div "24" at bounding box center [121, 506] width 30 height 30
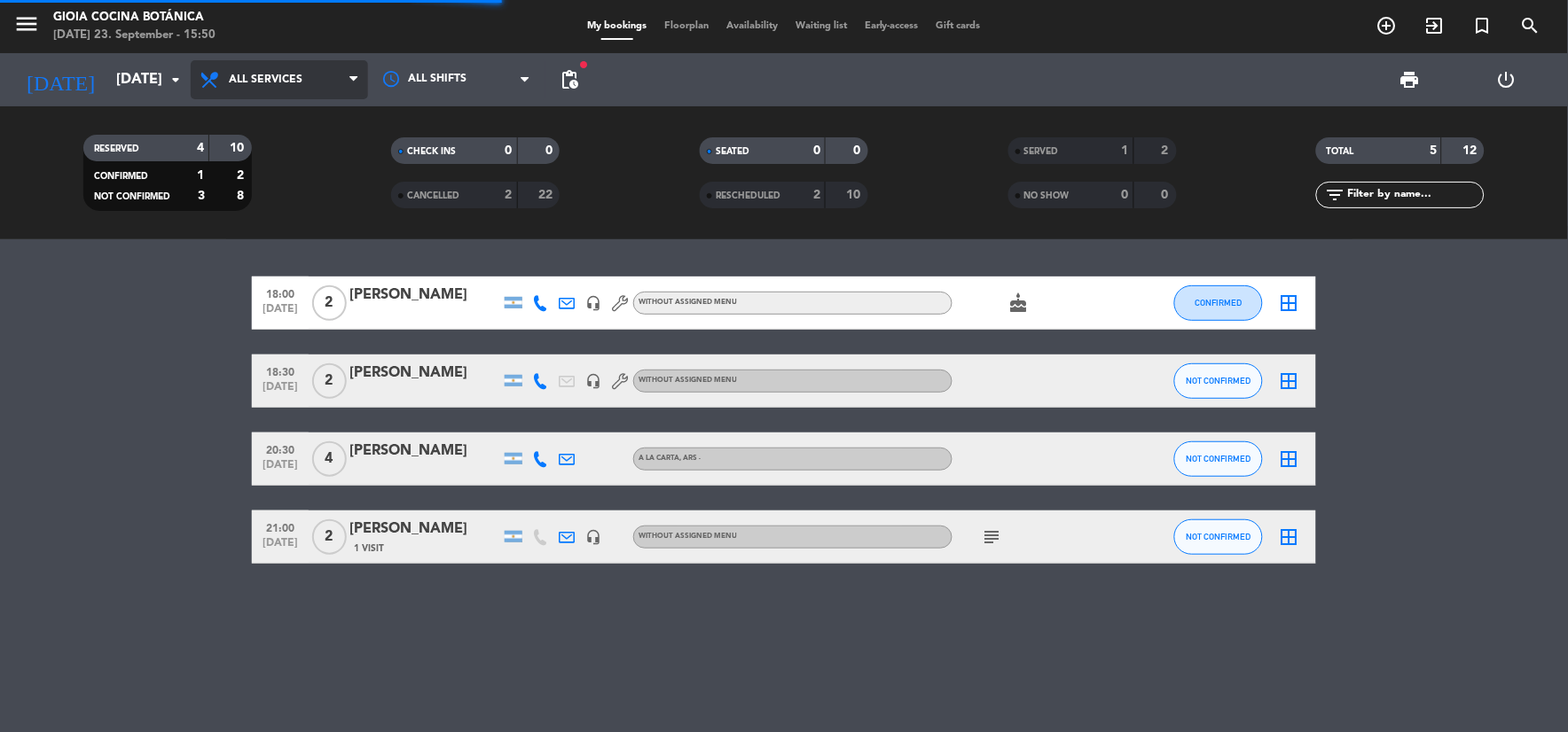
click at [299, 84] on span "All services" at bounding box center [266, 80] width 74 height 13
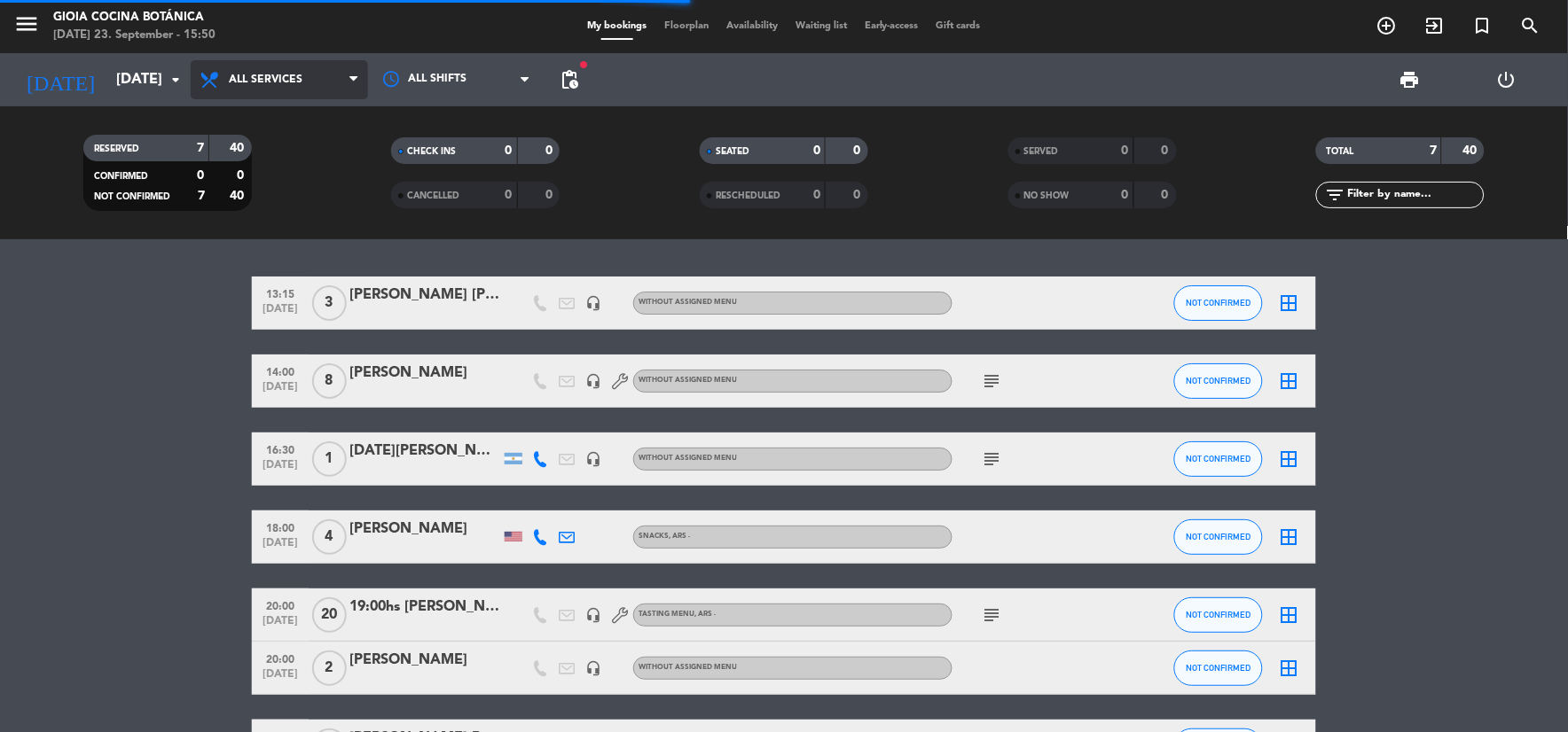
click at [308, 74] on span "All services" at bounding box center [279, 79] width 177 height 39
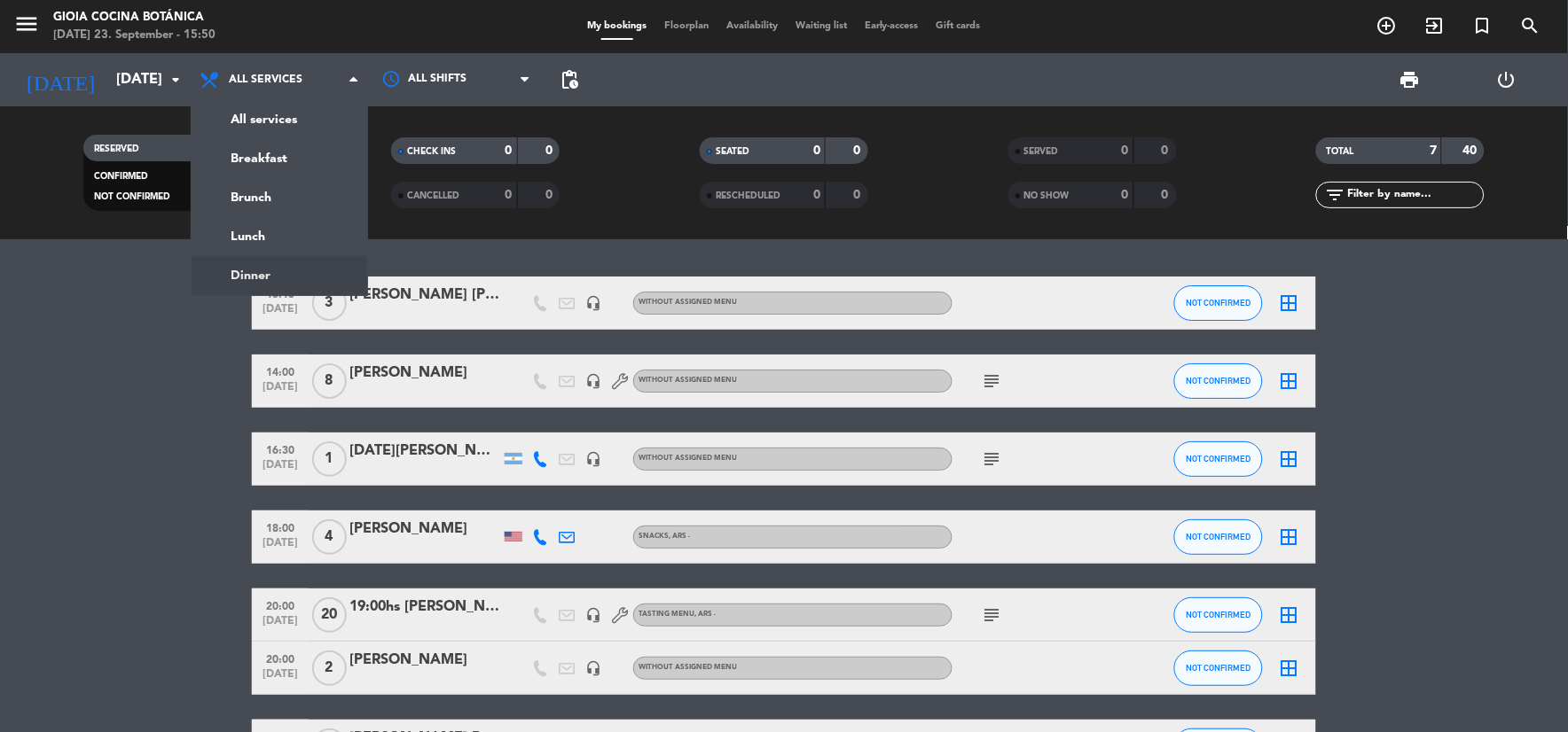
click at [220, 435] on bookings-row "13:15 [DATE] 3 [PERSON_NAME] [PERSON_NAME] Pere headset_mic Without assigned me…" at bounding box center [784, 525] width 1568 height 497
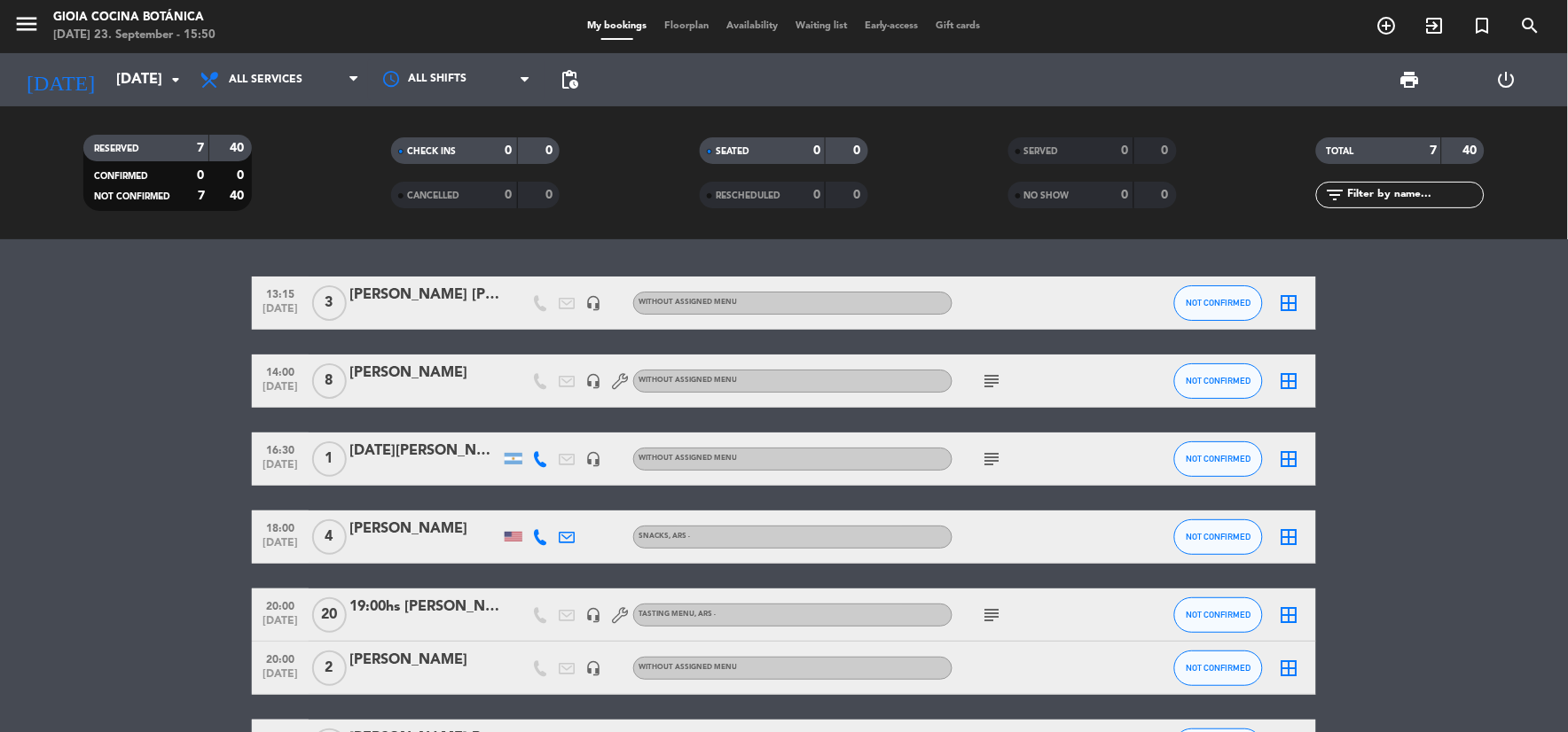
click at [979, 373] on span "subject" at bounding box center [991, 381] width 26 height 21
click at [988, 382] on icon "subject" at bounding box center [991, 381] width 21 height 21
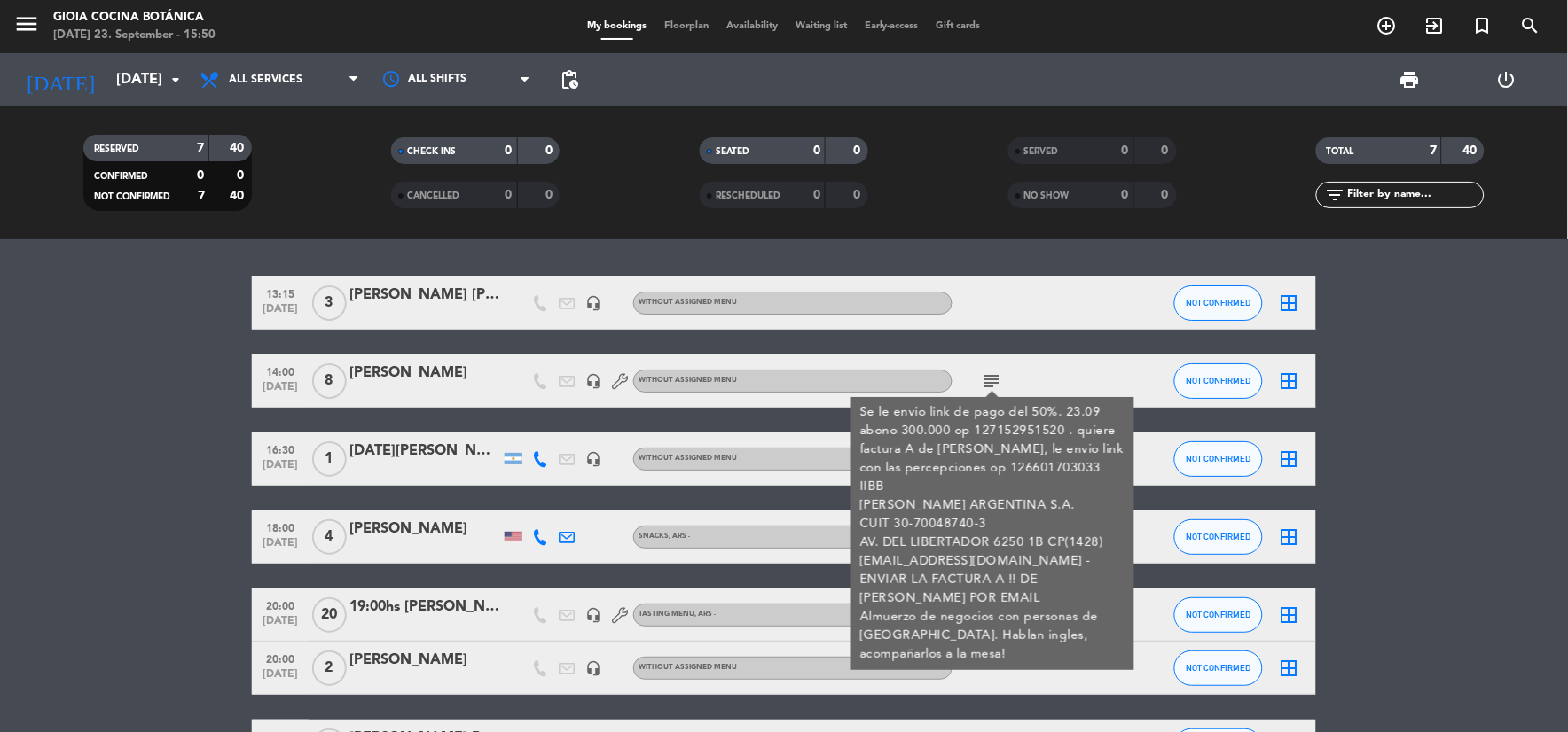
click at [193, 425] on bookings-row "13:15 [DATE] 3 [PERSON_NAME] [PERSON_NAME] Pere headset_mic Without assigned me…" at bounding box center [784, 525] width 1568 height 497
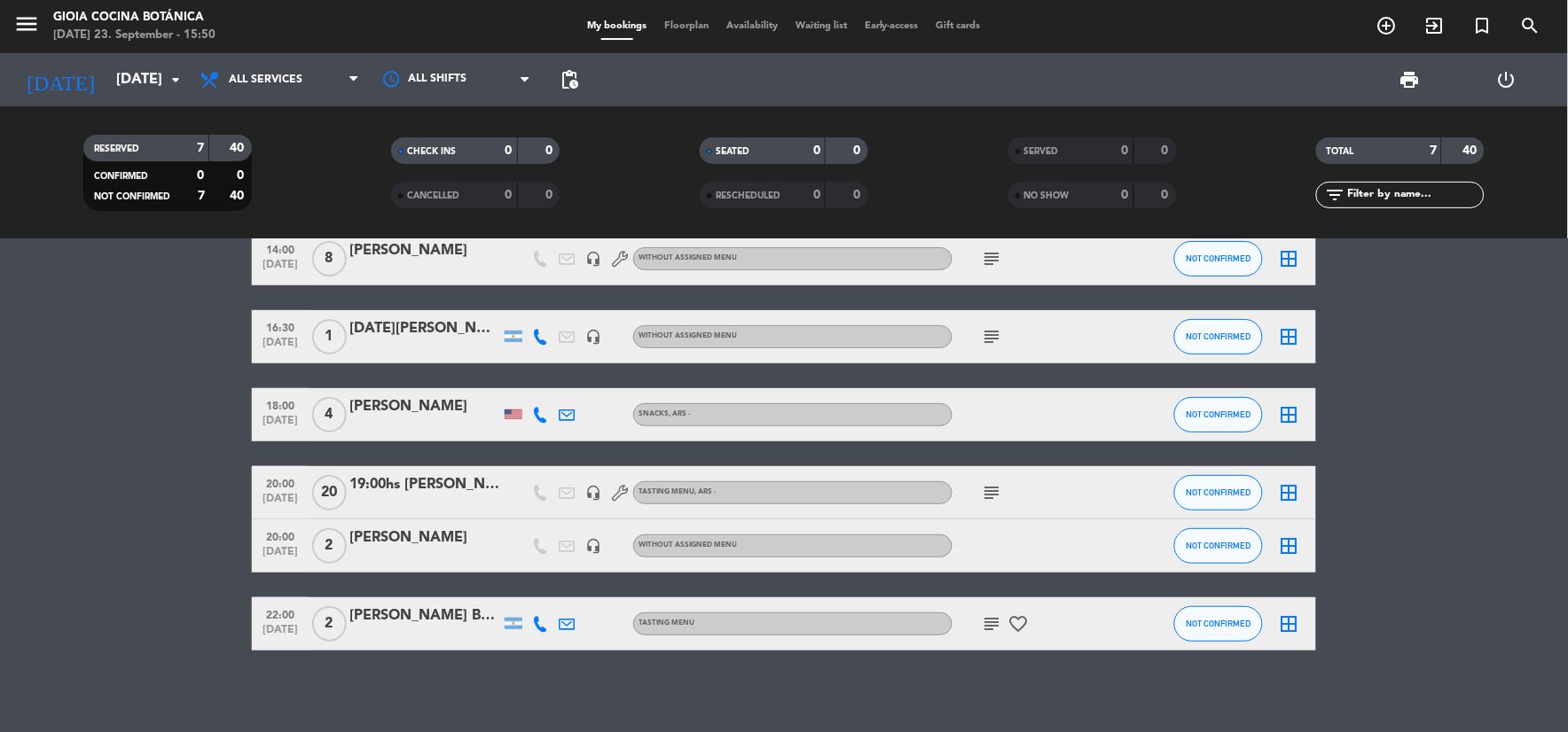
scroll to position [129, 0]
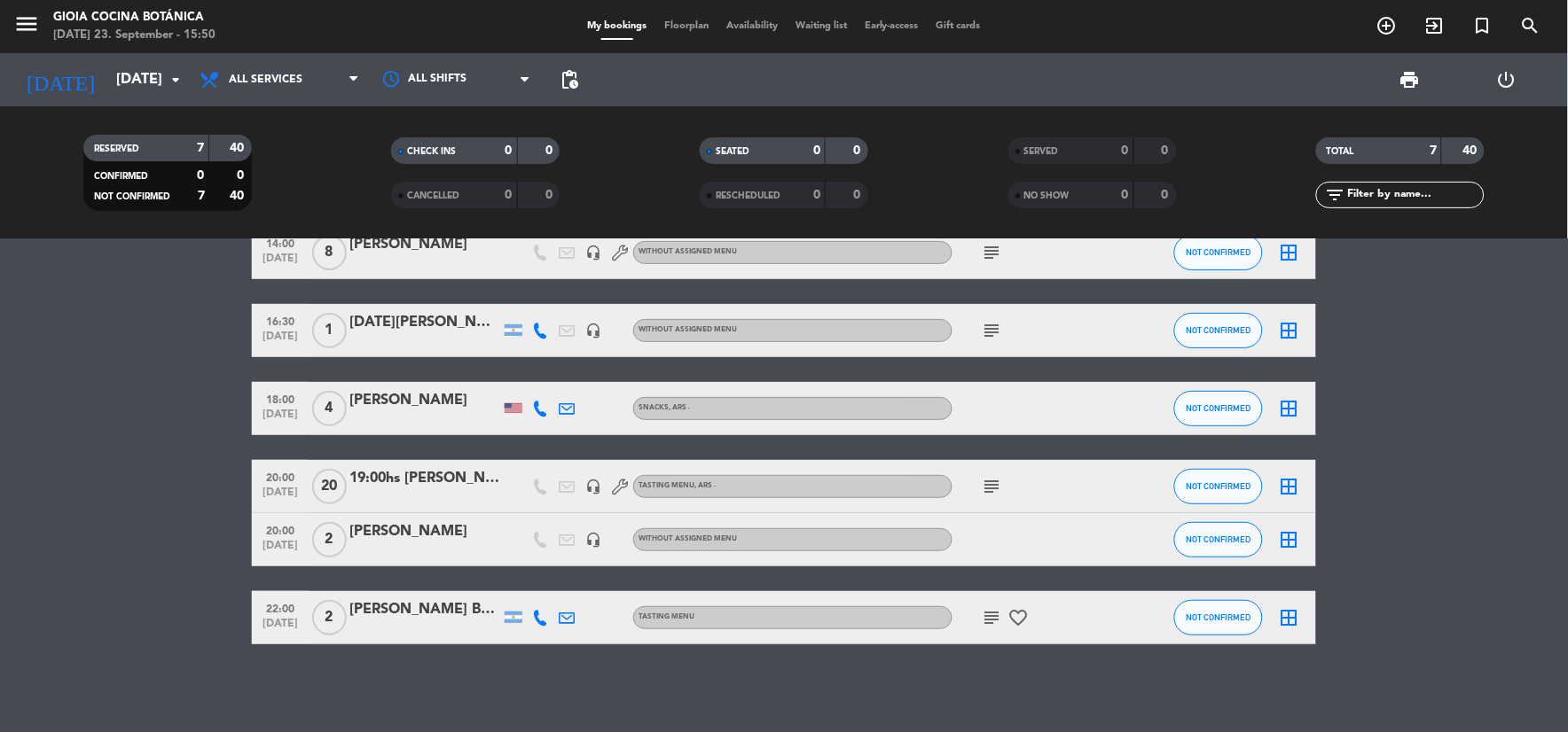
click at [988, 617] on icon "subject" at bounding box center [991, 617] width 21 height 21
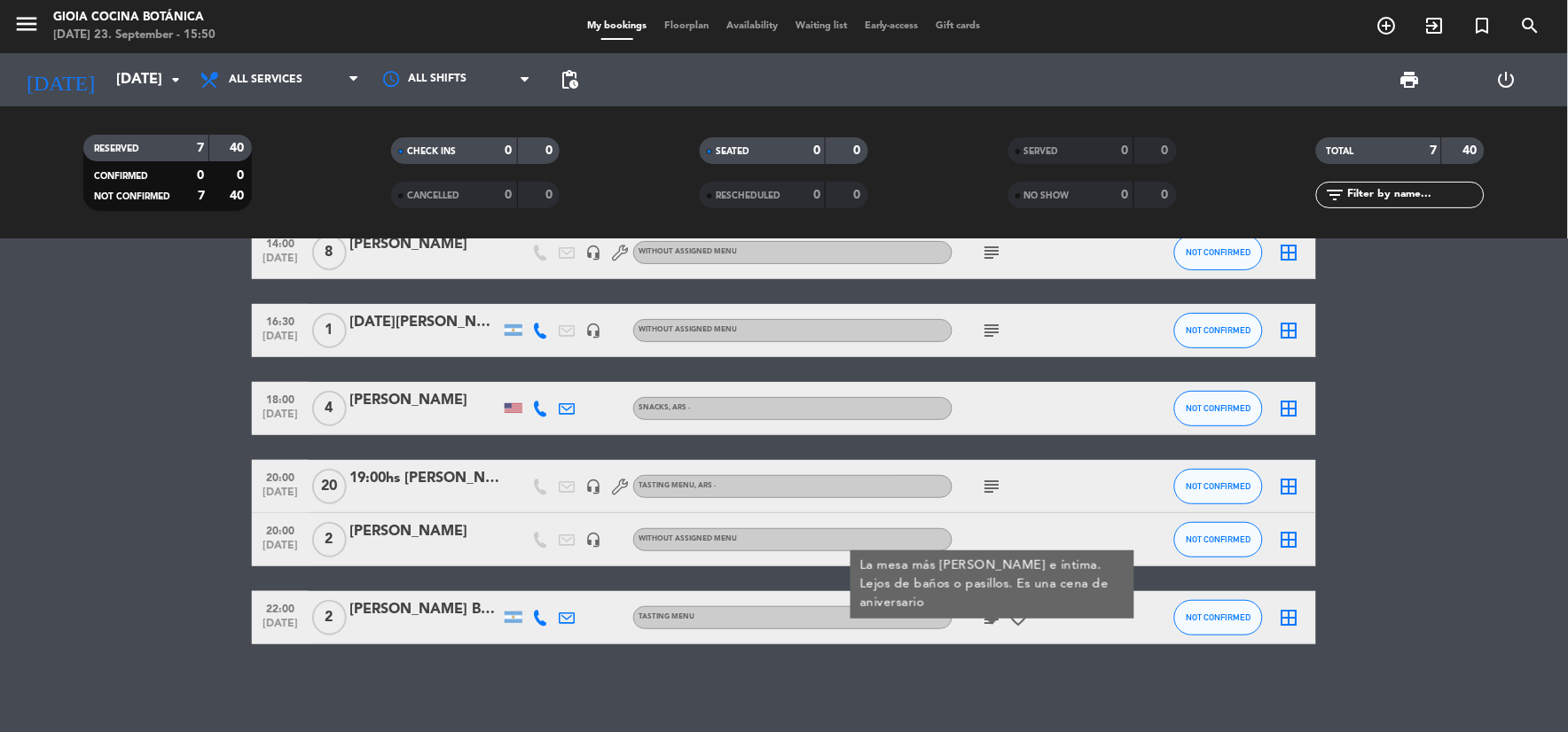
click at [1012, 672] on div "13:15 [DATE] 3 [PERSON_NAME] [PERSON_NAME] Pere headset_mic Without assigned me…" at bounding box center [784, 486] width 1568 height 493
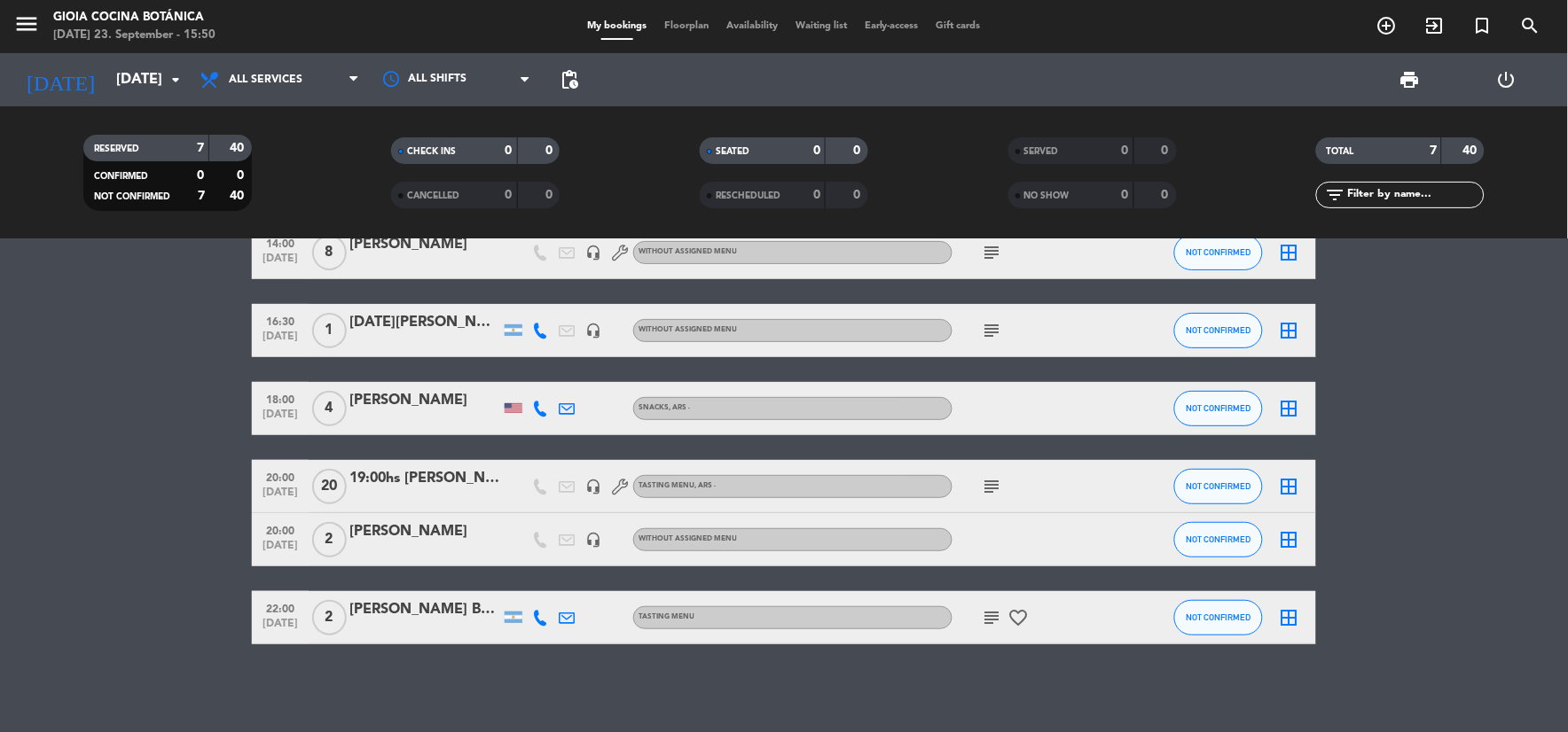
click at [990, 485] on icon "subject" at bounding box center [991, 486] width 21 height 21
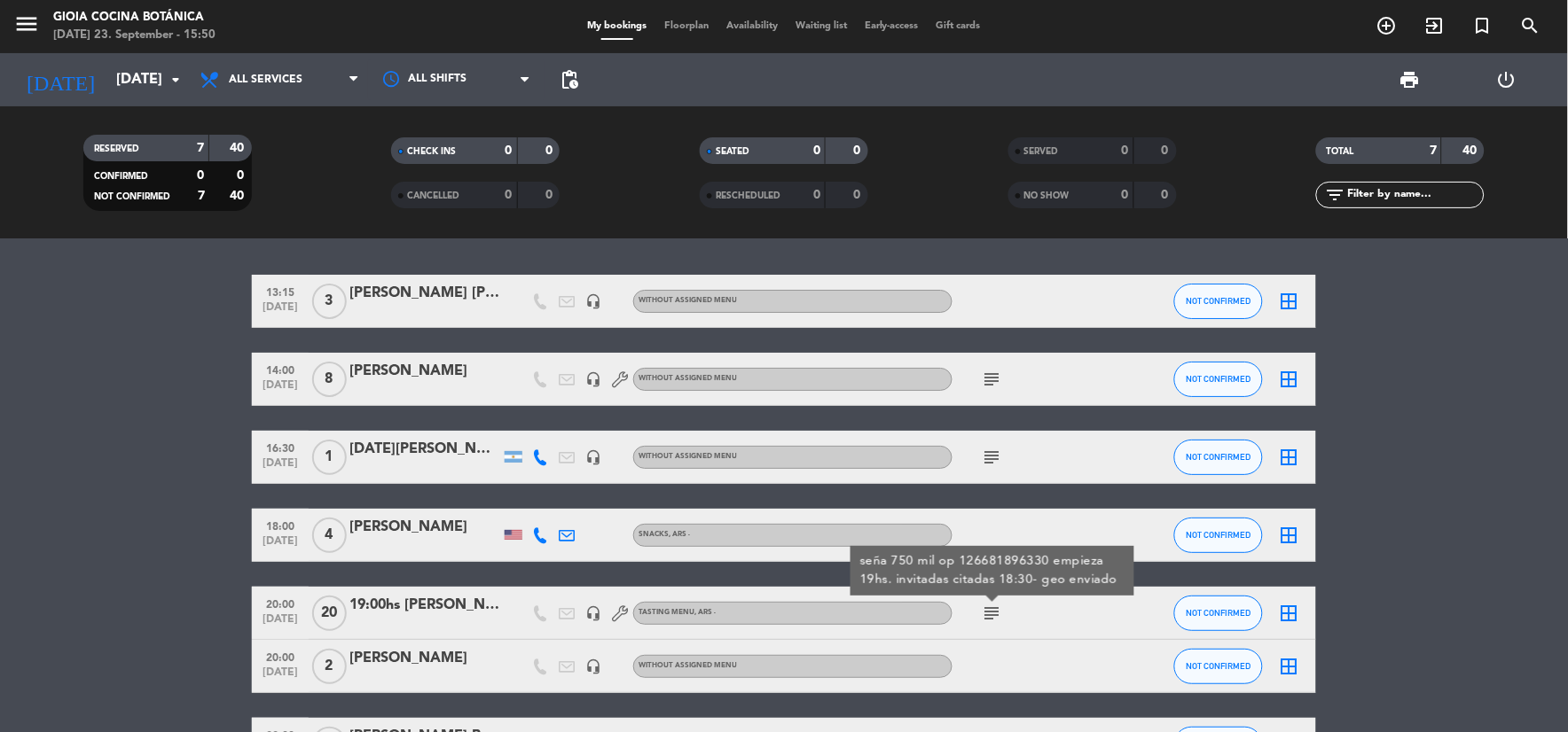
scroll to position [0, 0]
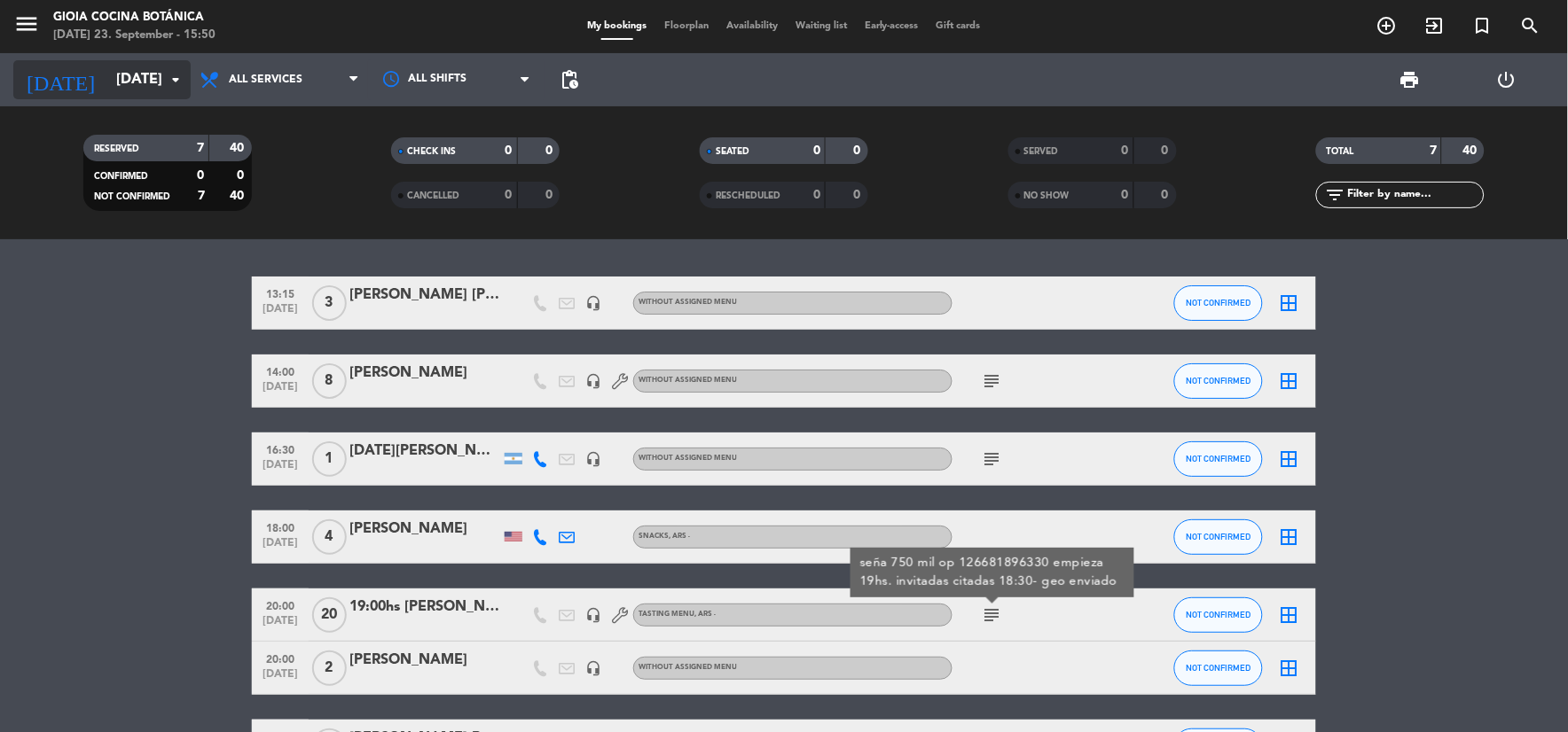
click at [108, 69] on input "[DATE]" at bounding box center [202, 80] width 188 height 35
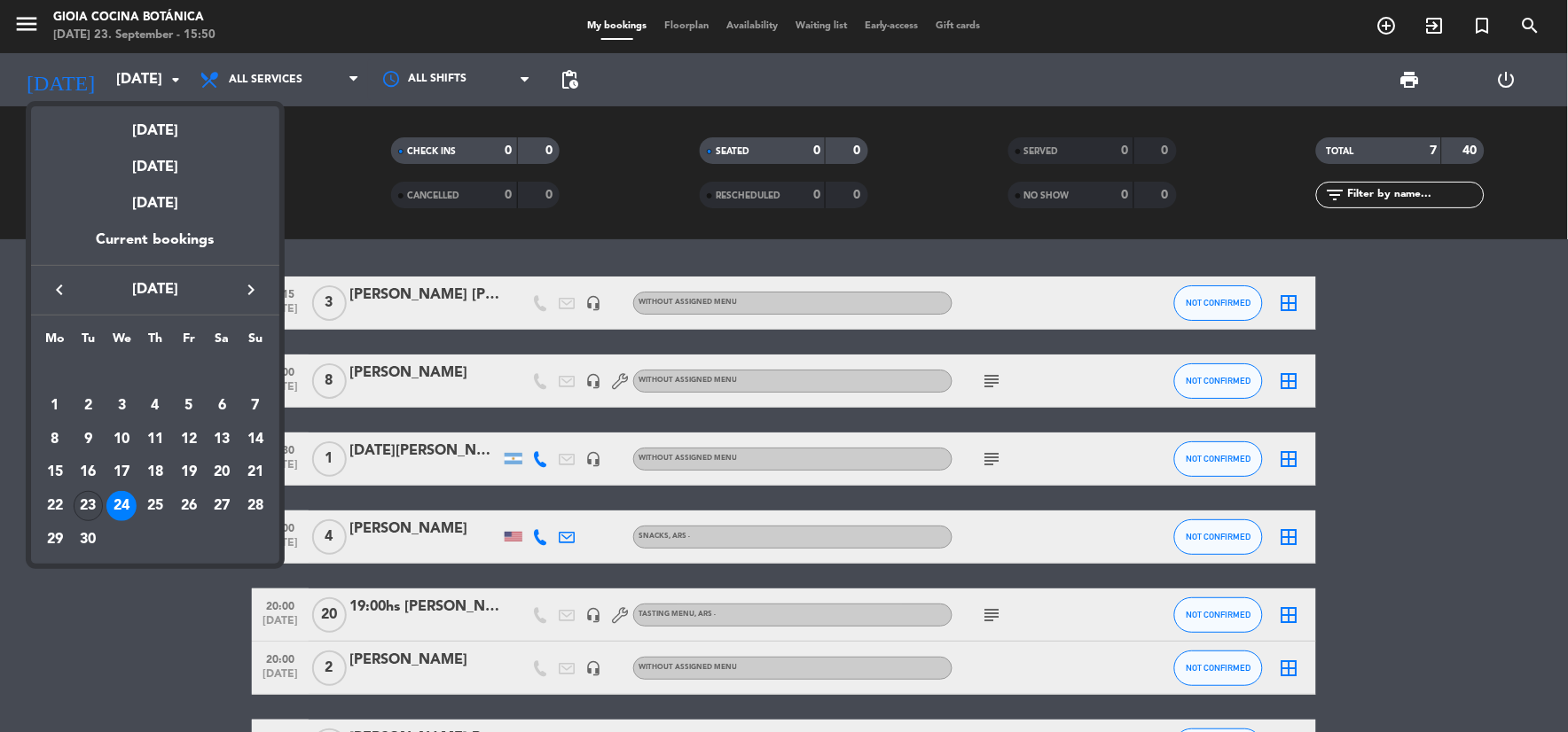
click at [81, 512] on div "23" at bounding box center [89, 506] width 30 height 30
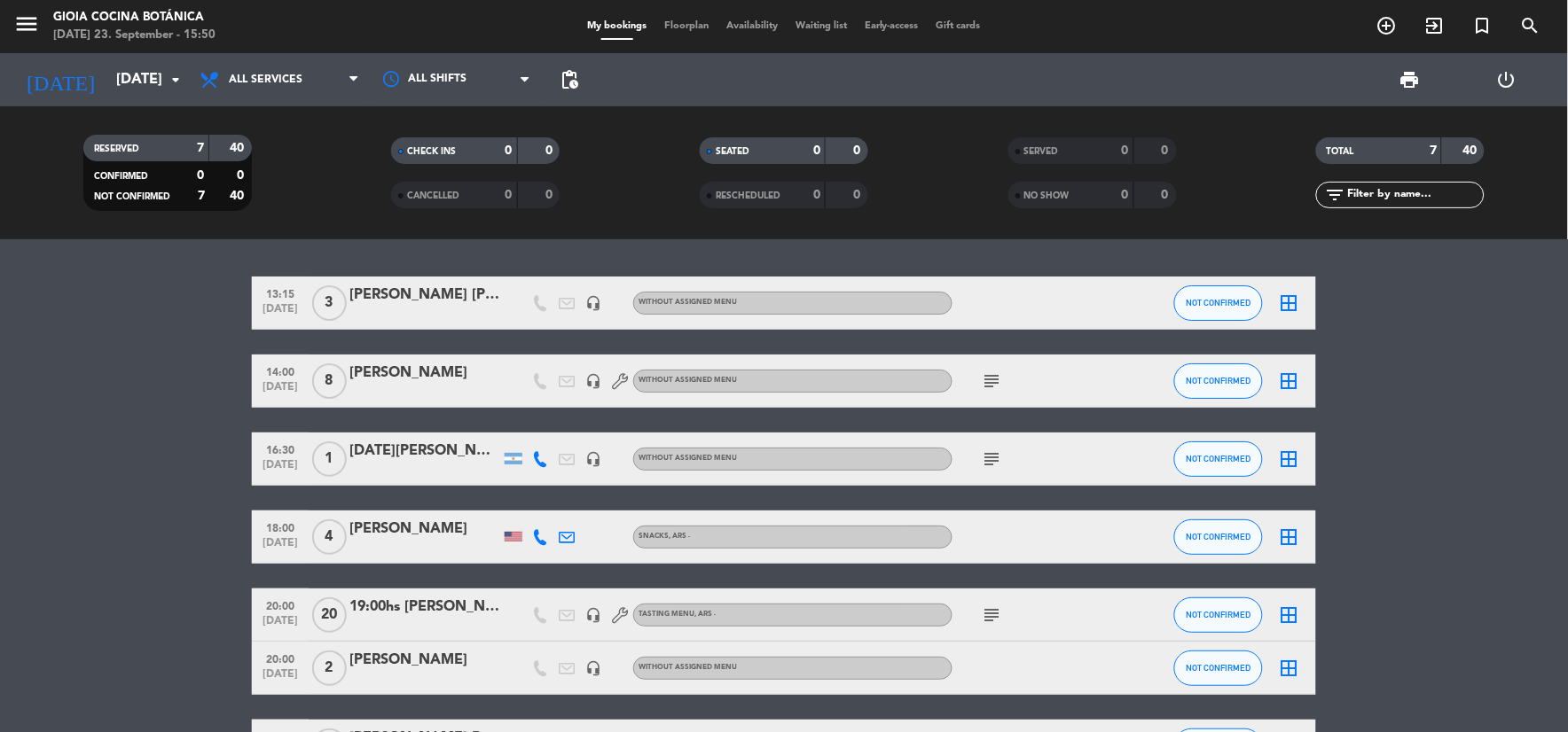
type input "[DATE]"
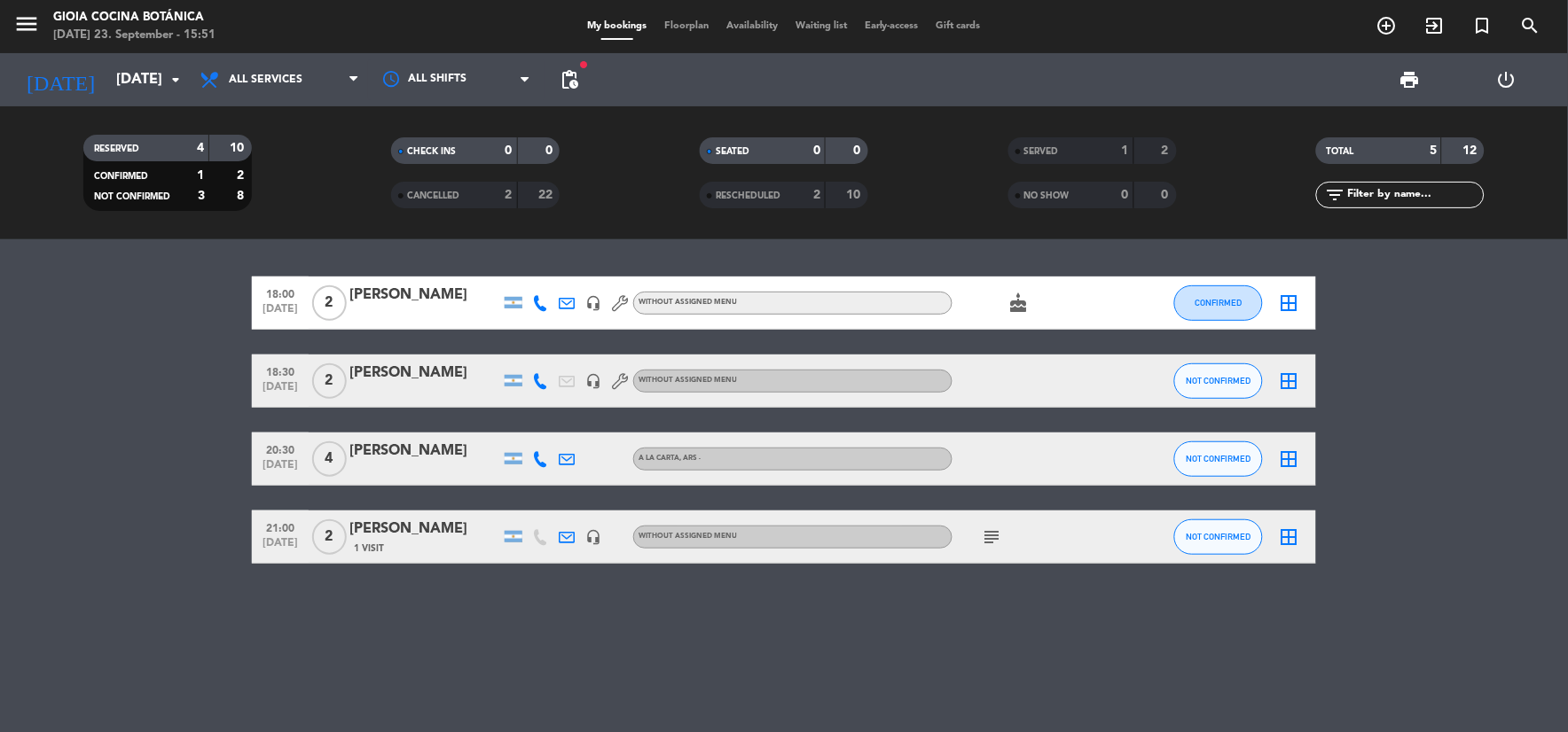
click at [998, 536] on icon "subject" at bounding box center [991, 537] width 21 height 21
